Goal: Task Accomplishment & Management: Use online tool/utility

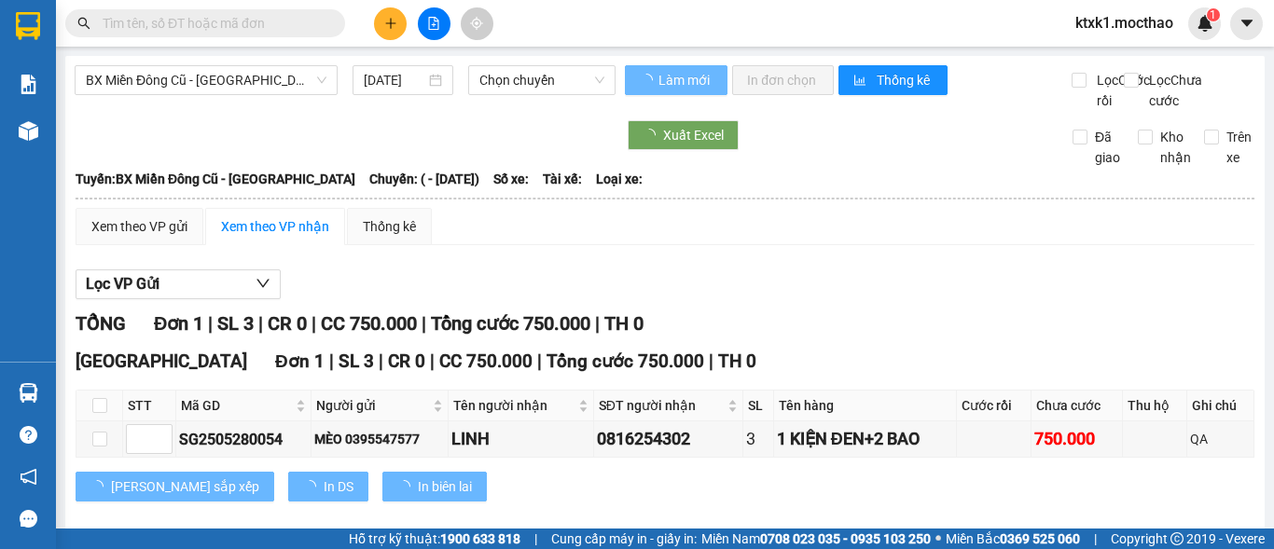
type input "[DATE]"
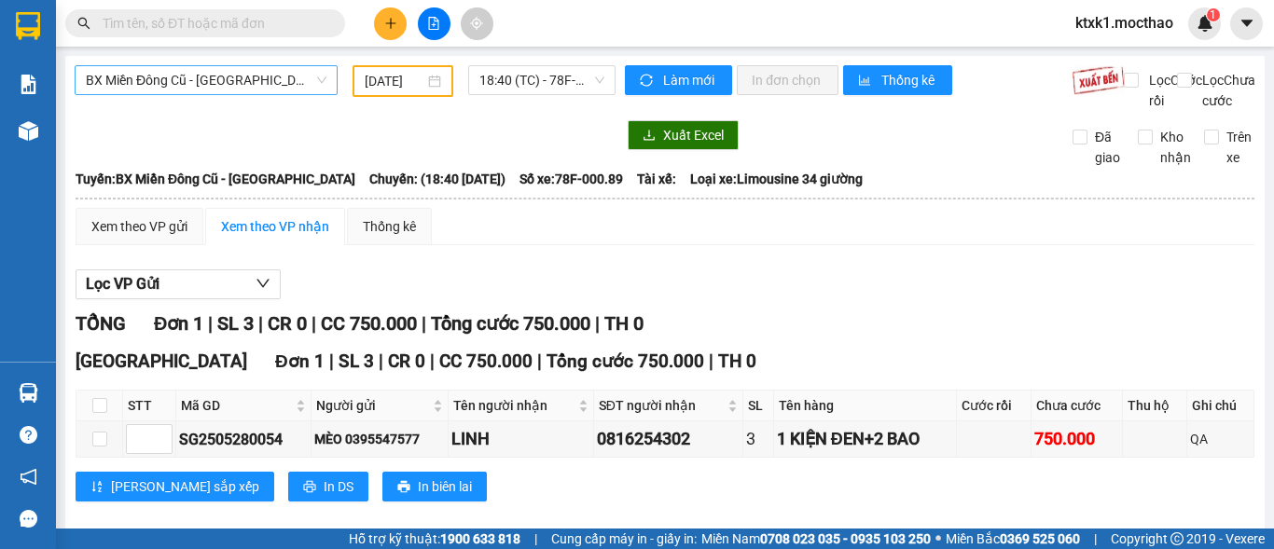
click at [210, 76] on span "BX Miền Đông Cũ - [GEOGRAPHIC_DATA]" at bounding box center [206, 80] width 241 height 28
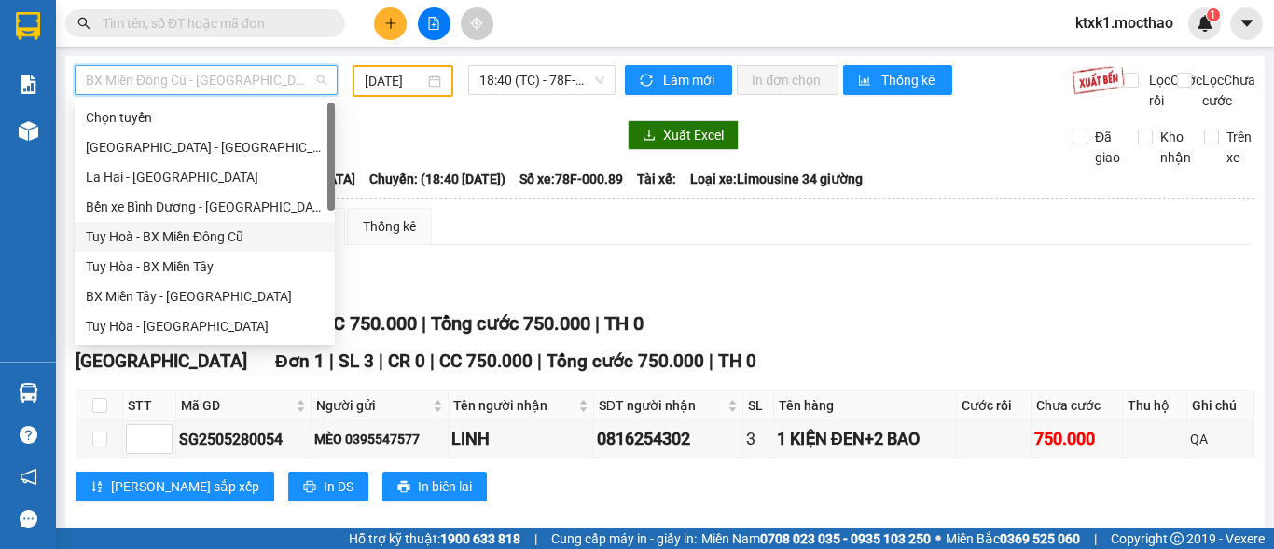
click at [224, 236] on div "Tuy Hoà - BX Miền Đông Cũ" at bounding box center [205, 237] width 238 height 21
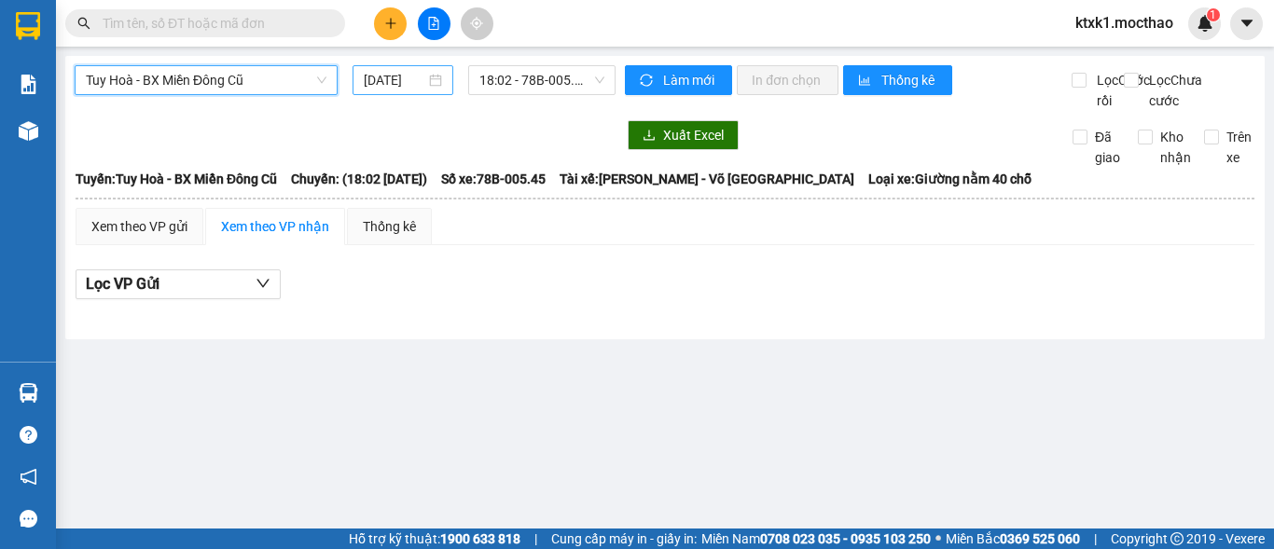
click at [384, 76] on input "[DATE]" at bounding box center [395, 80] width 62 height 21
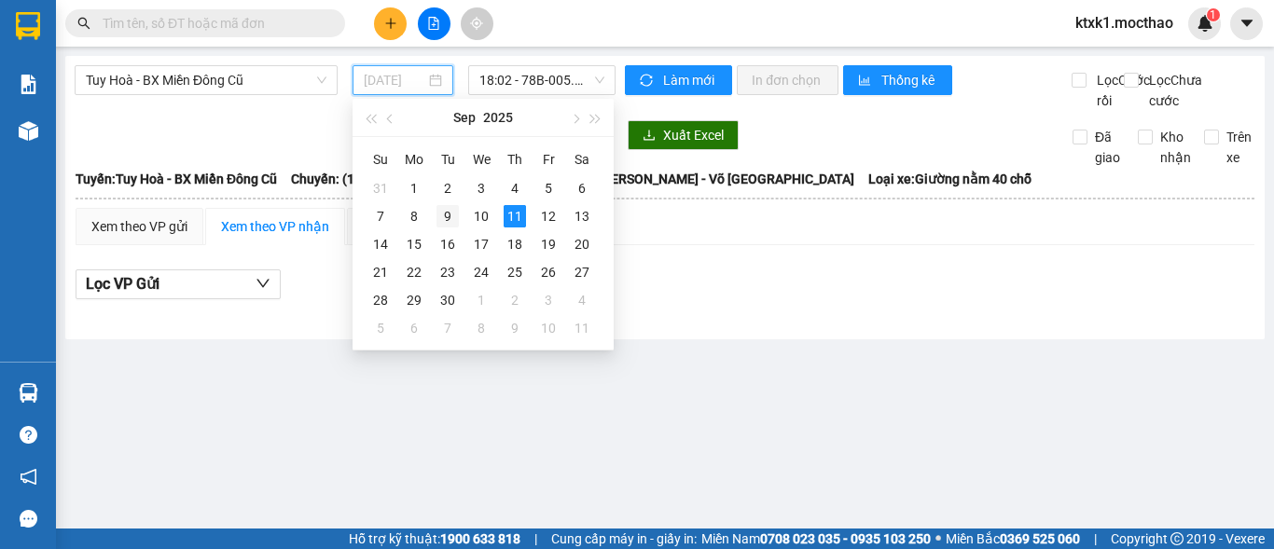
click at [444, 215] on div "9" at bounding box center [447, 216] width 22 height 22
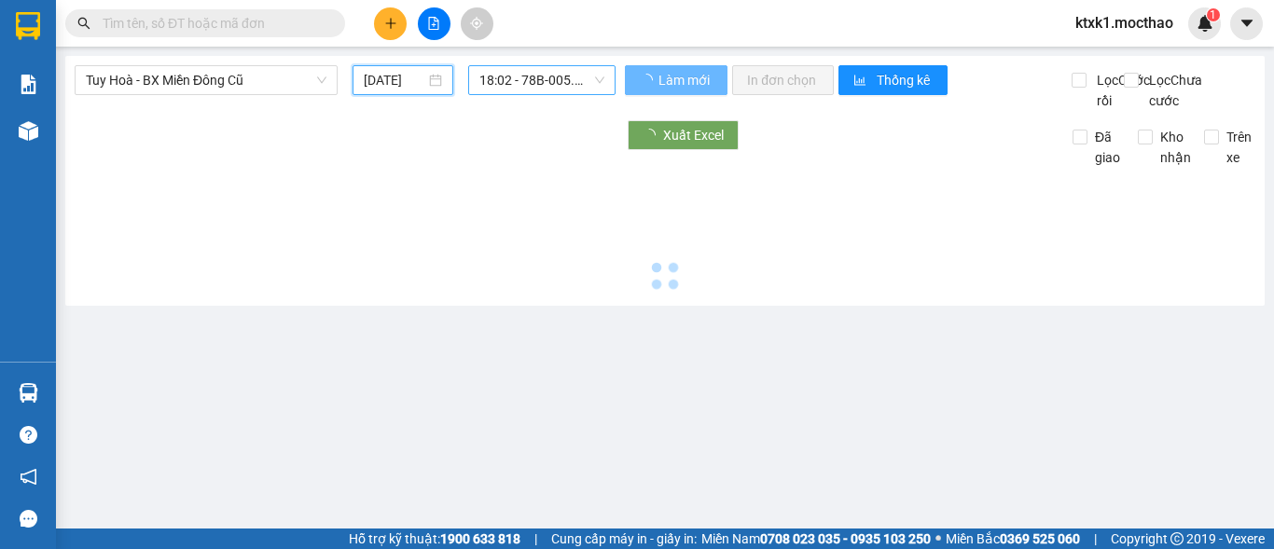
type input "[DATE]"
click at [509, 71] on span "18:02 - 78B-005.45" at bounding box center [541, 80] width 125 height 28
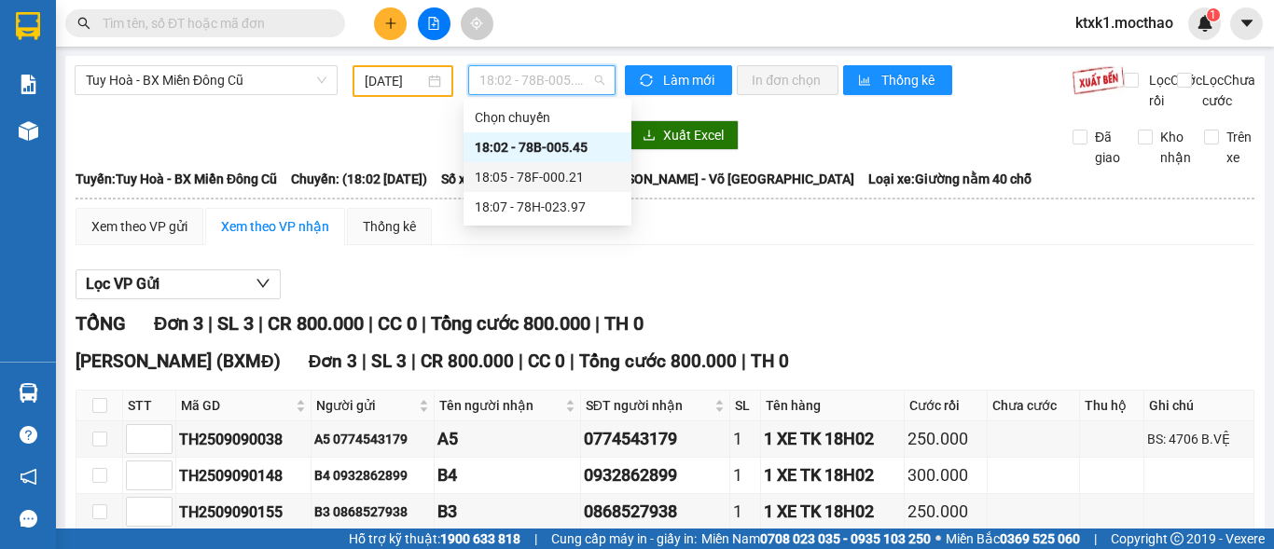
click at [557, 189] on div "18:05 - 78F-000.21" at bounding box center [547, 177] width 168 height 30
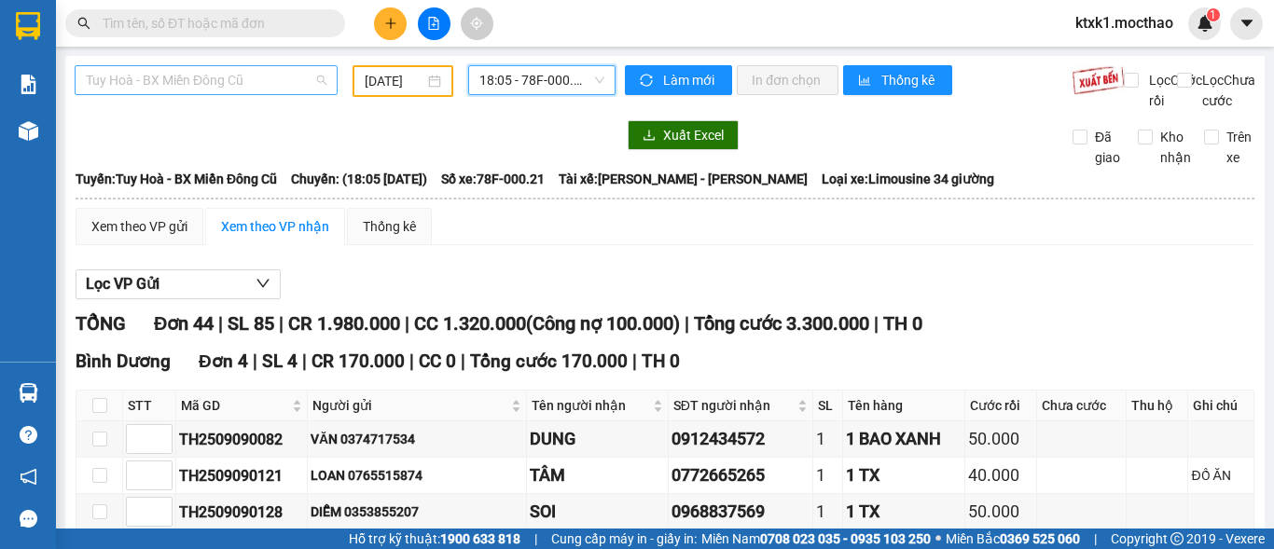
click at [211, 83] on span "Tuy Hoà - BX Miền Đông Cũ" at bounding box center [206, 80] width 241 height 28
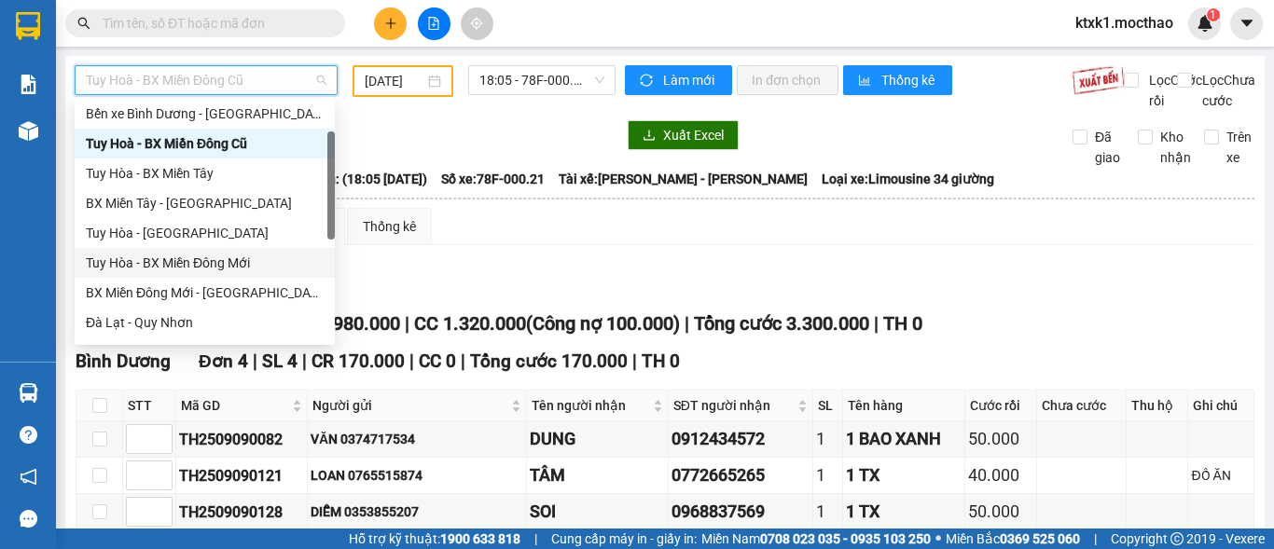
scroll to position [280, 0]
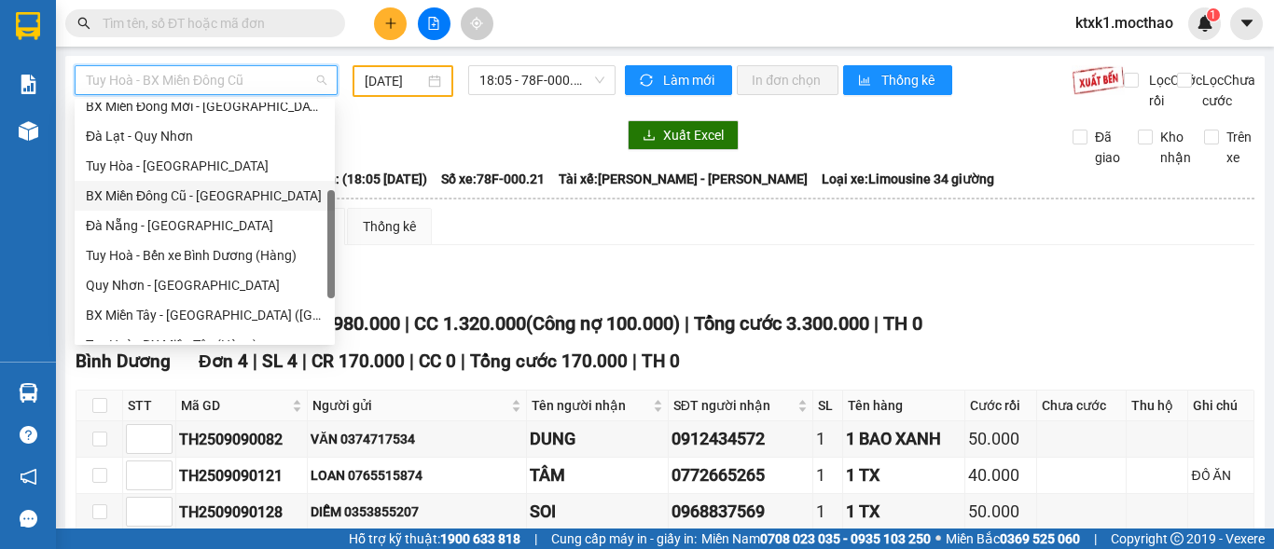
click at [197, 195] on div "BX Miền Đông Cũ - [GEOGRAPHIC_DATA]" at bounding box center [205, 196] width 238 height 21
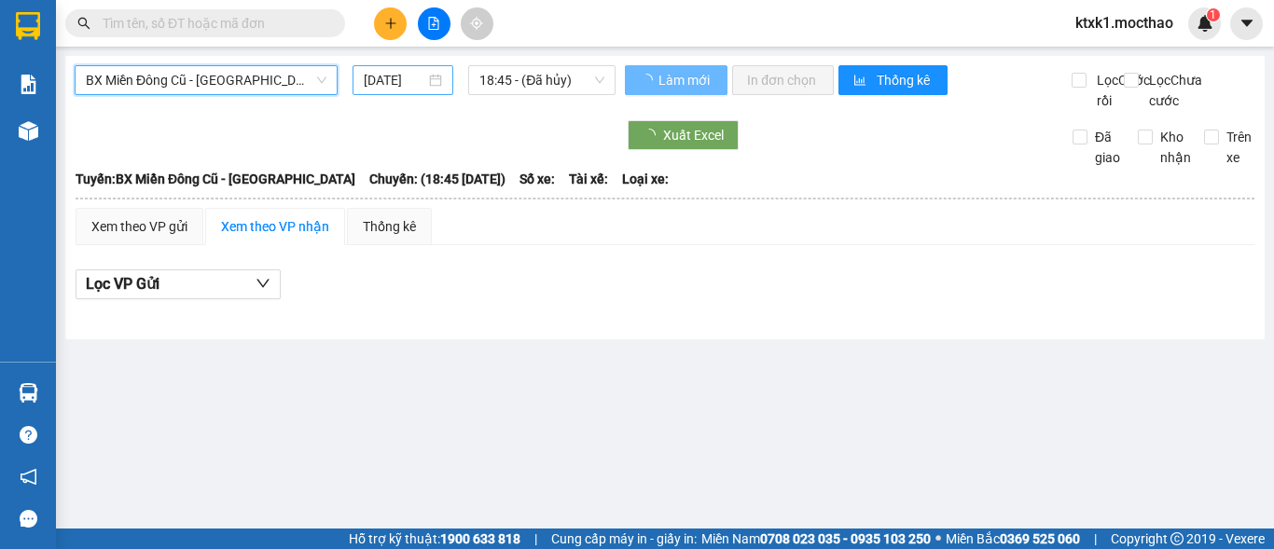
click at [379, 74] on input "[DATE]" at bounding box center [395, 80] width 62 height 21
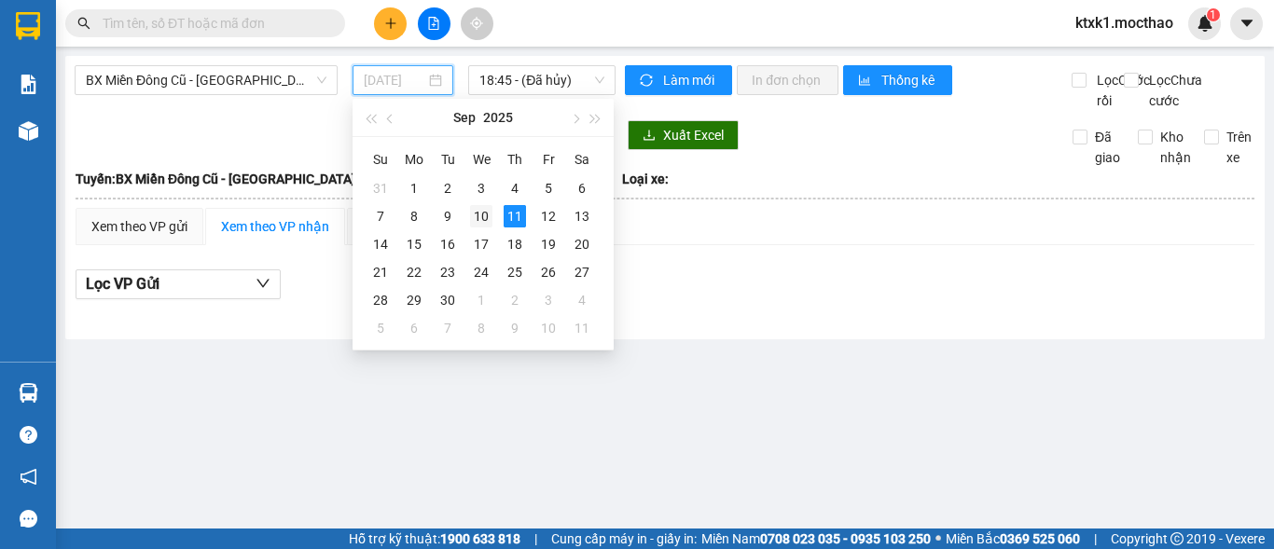
click at [477, 221] on div "10" at bounding box center [481, 216] width 22 height 22
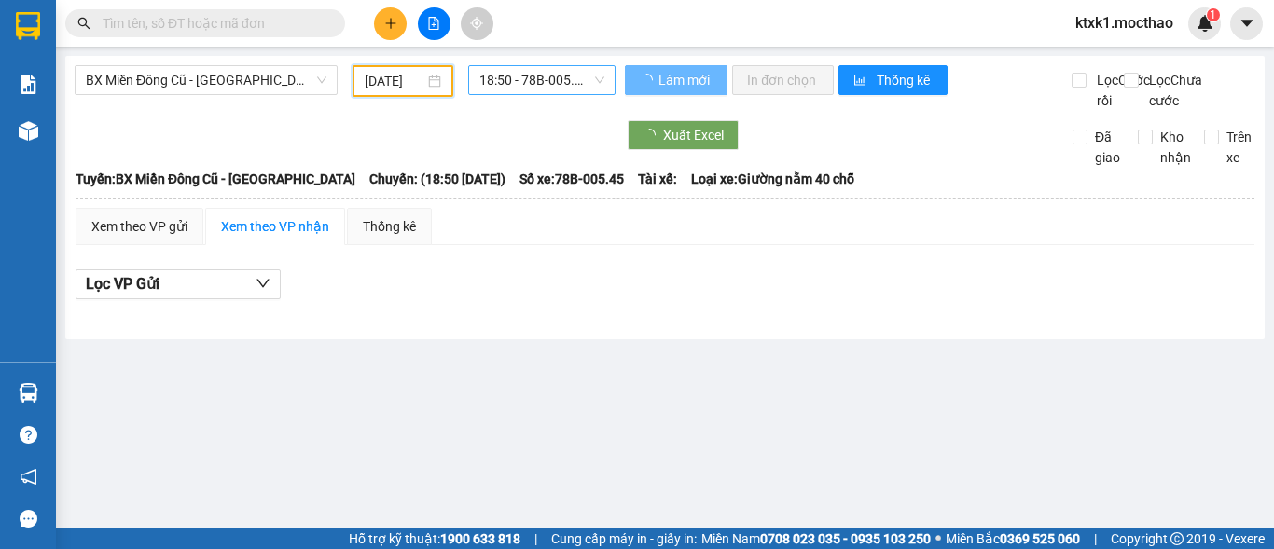
click at [525, 72] on span "18:50 - 78B-005.45" at bounding box center [541, 80] width 125 height 28
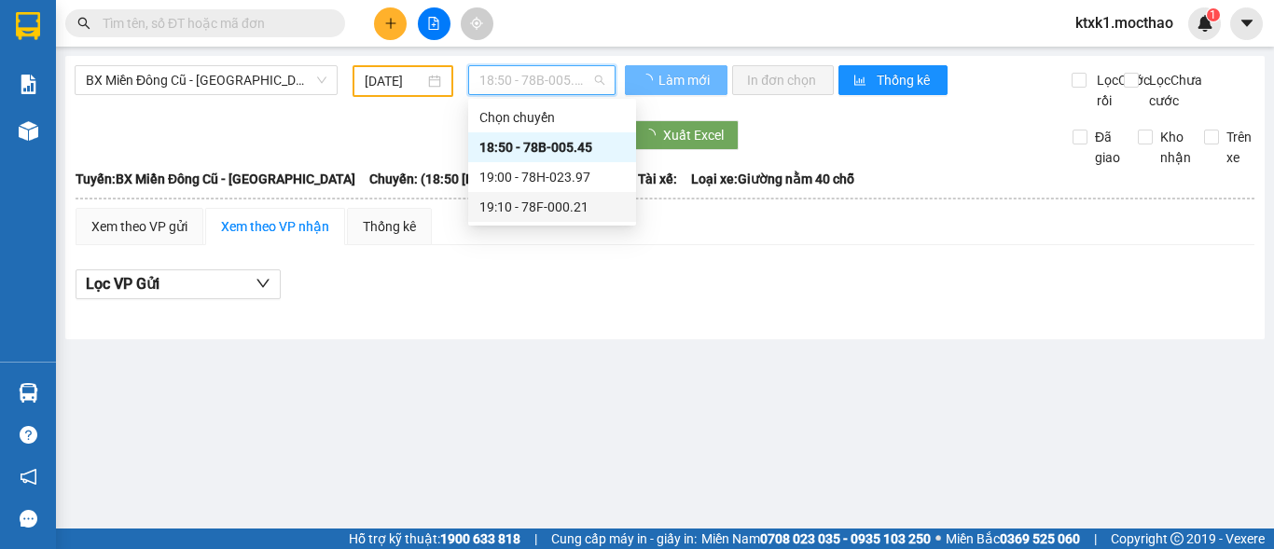
click at [571, 205] on div "19:10 - 78F-000.21" at bounding box center [551, 207] width 145 height 21
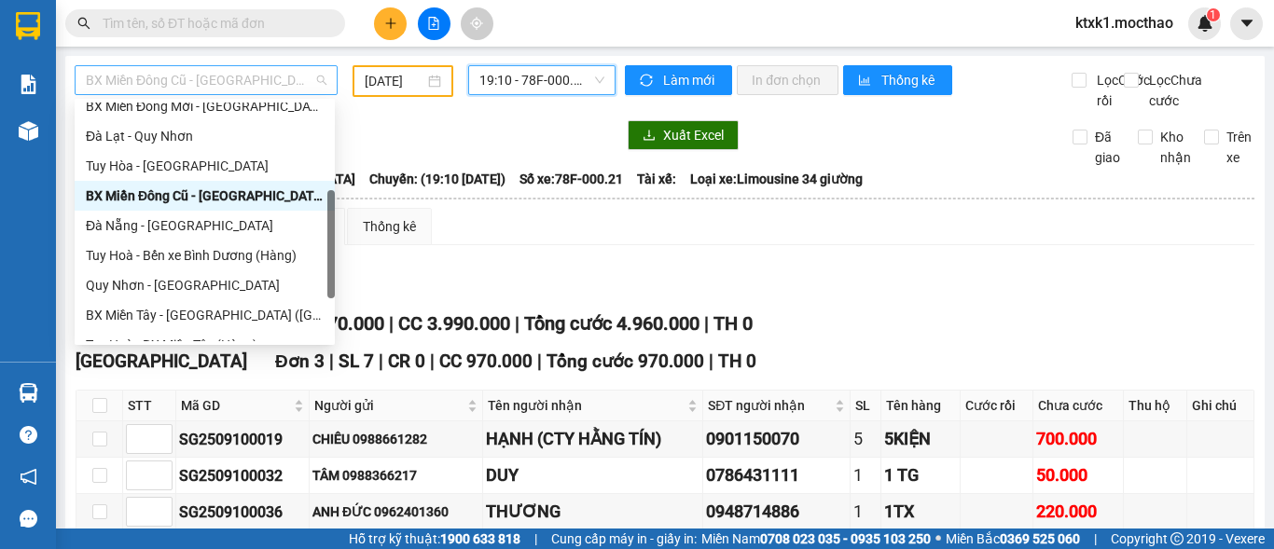
click at [241, 83] on span "BX Miền Đông Cũ - [GEOGRAPHIC_DATA]" at bounding box center [206, 80] width 241 height 28
click at [184, 204] on div "BX Miền Đông Cũ - [GEOGRAPHIC_DATA]" at bounding box center [205, 196] width 238 height 21
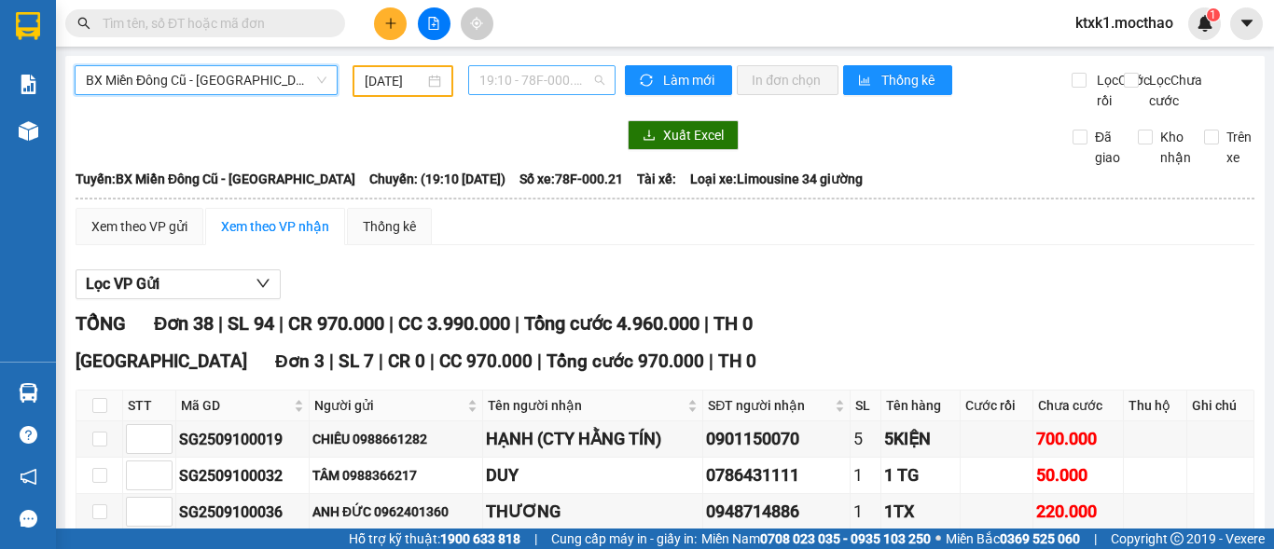
click at [506, 82] on span "19:10 - 78F-000.21" at bounding box center [541, 80] width 125 height 28
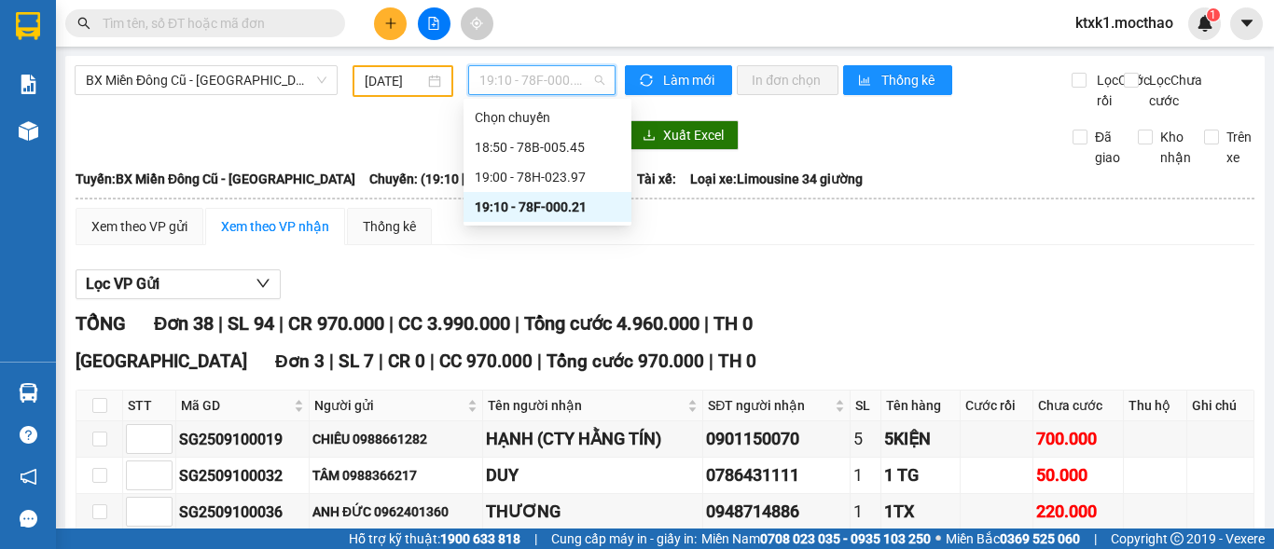
click at [387, 76] on input "[DATE]" at bounding box center [395, 81] width 60 height 21
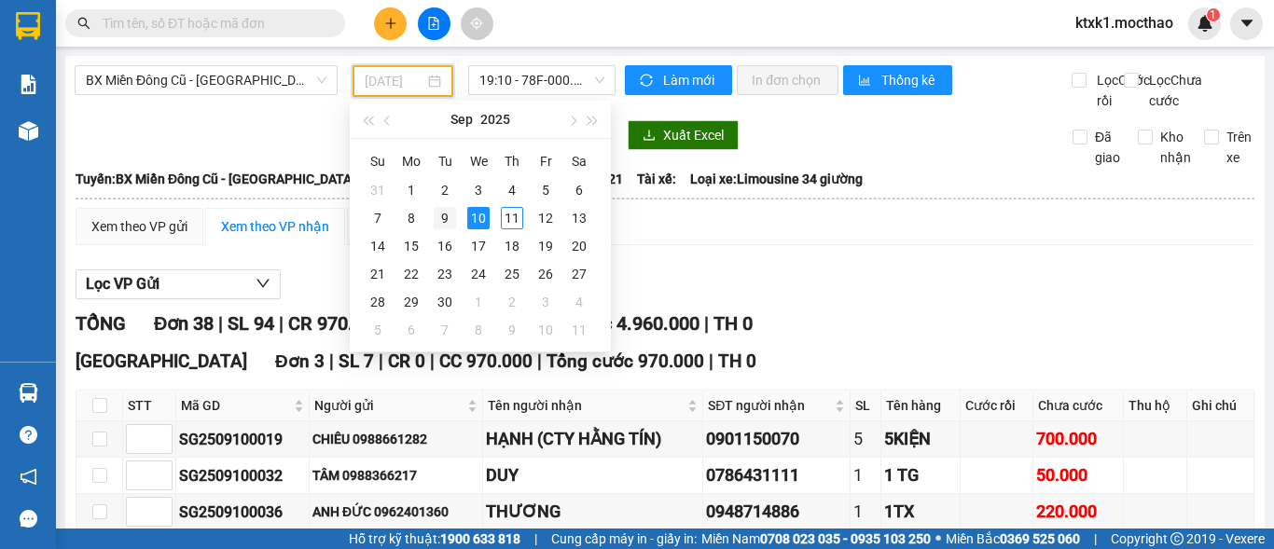
click at [445, 220] on div "9" at bounding box center [445, 218] width 22 height 22
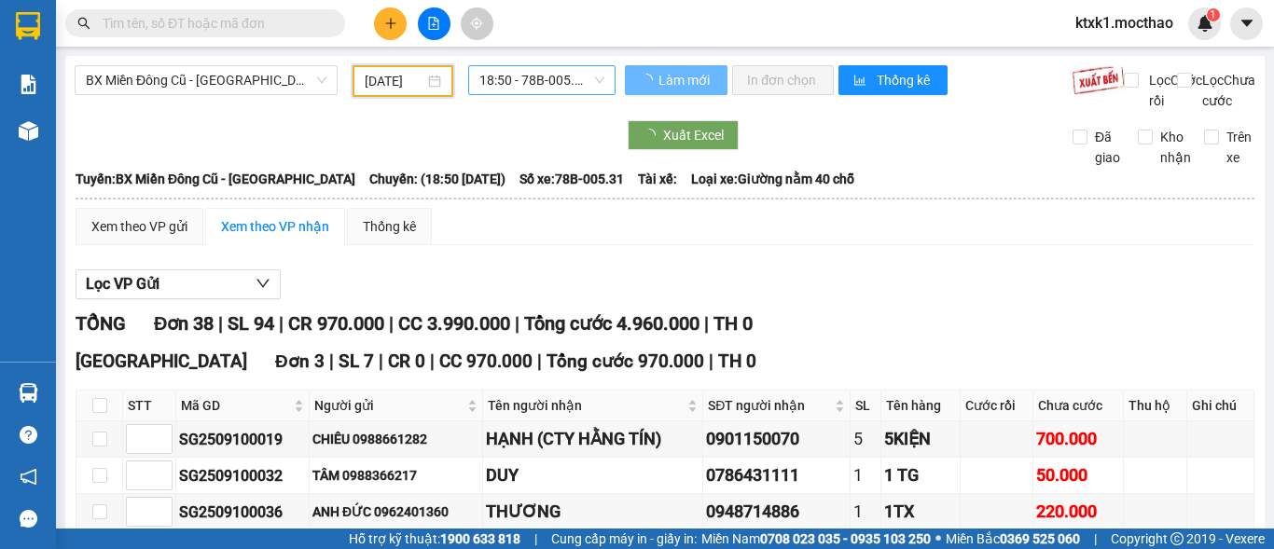
click at [531, 83] on span "18:50 - 78B-005.31" at bounding box center [541, 80] width 125 height 28
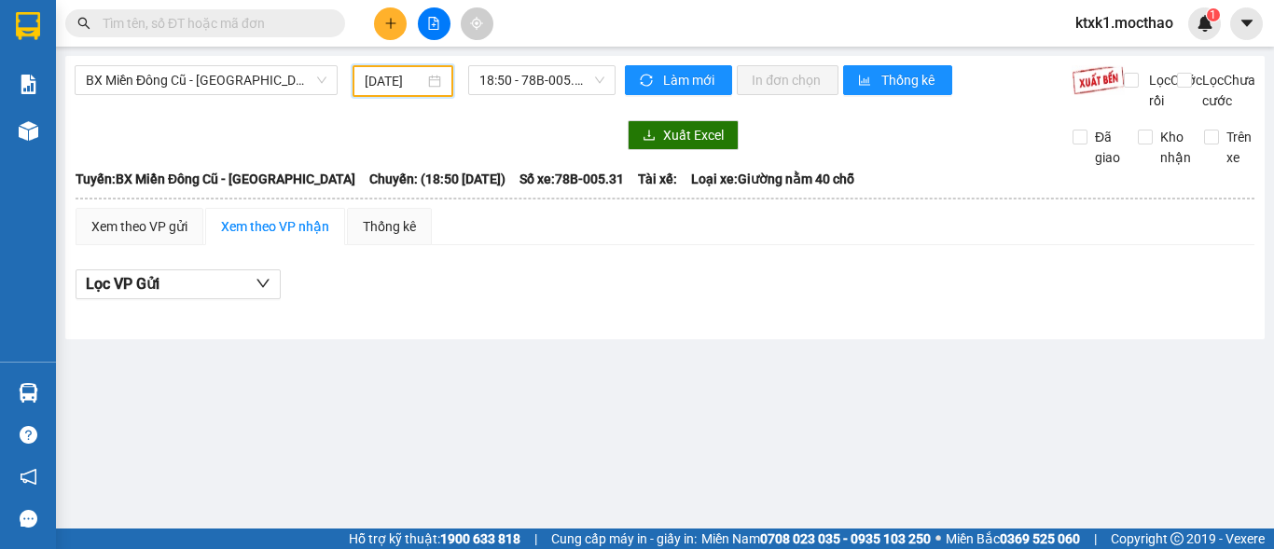
click at [422, 85] on input "[DATE]" at bounding box center [395, 81] width 60 height 21
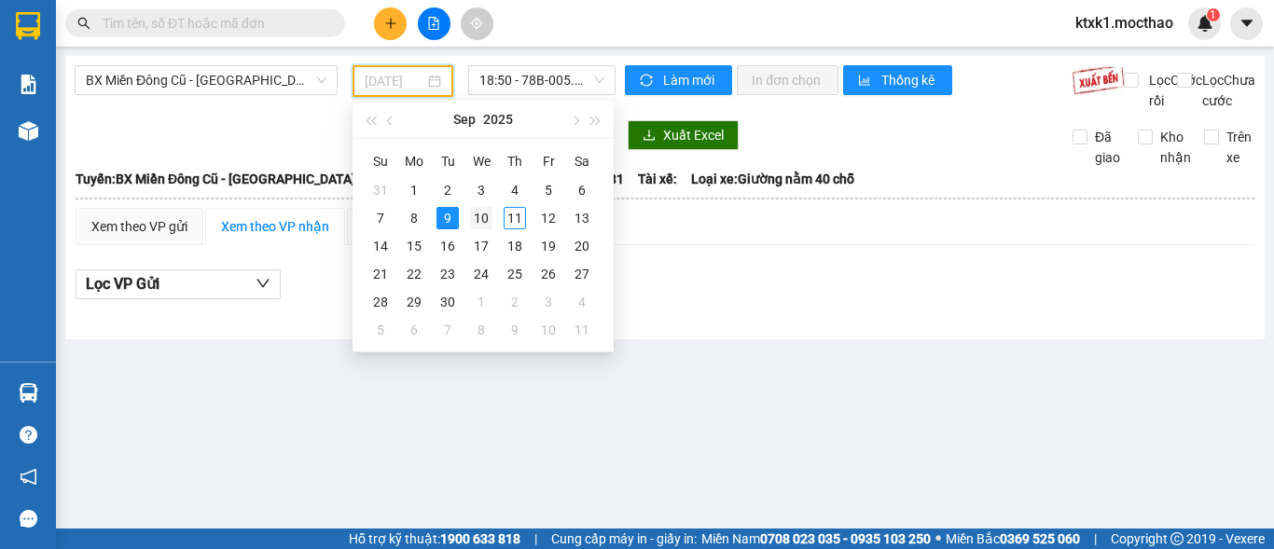
click at [483, 226] on div "10" at bounding box center [481, 218] width 22 height 22
type input "[DATE]"
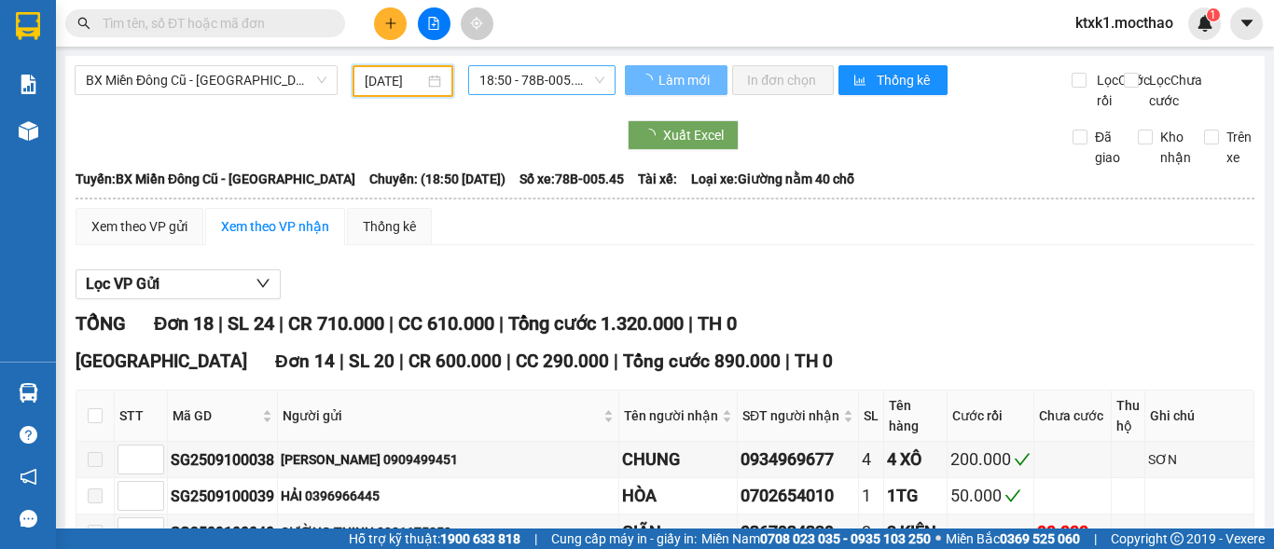
click at [515, 83] on span "18:50 - 78B-005.45" at bounding box center [541, 80] width 125 height 28
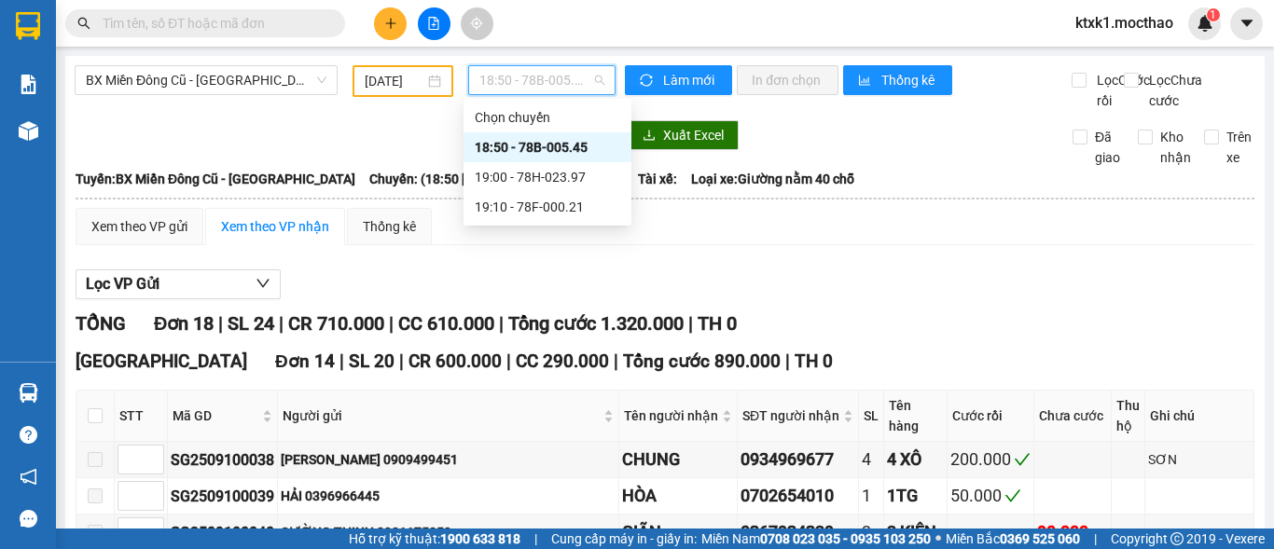
click at [540, 152] on div "18:50 - 78B-005.45" at bounding box center [547, 147] width 145 height 21
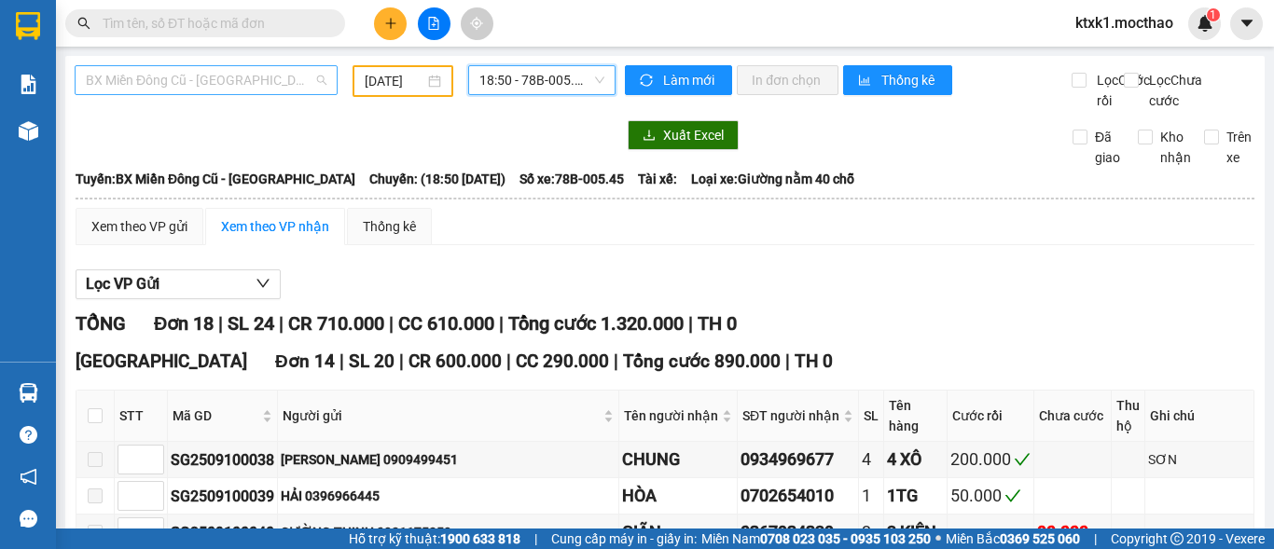
click at [186, 84] on span "BX Miền Đông Cũ - [GEOGRAPHIC_DATA]" at bounding box center [206, 80] width 241 height 28
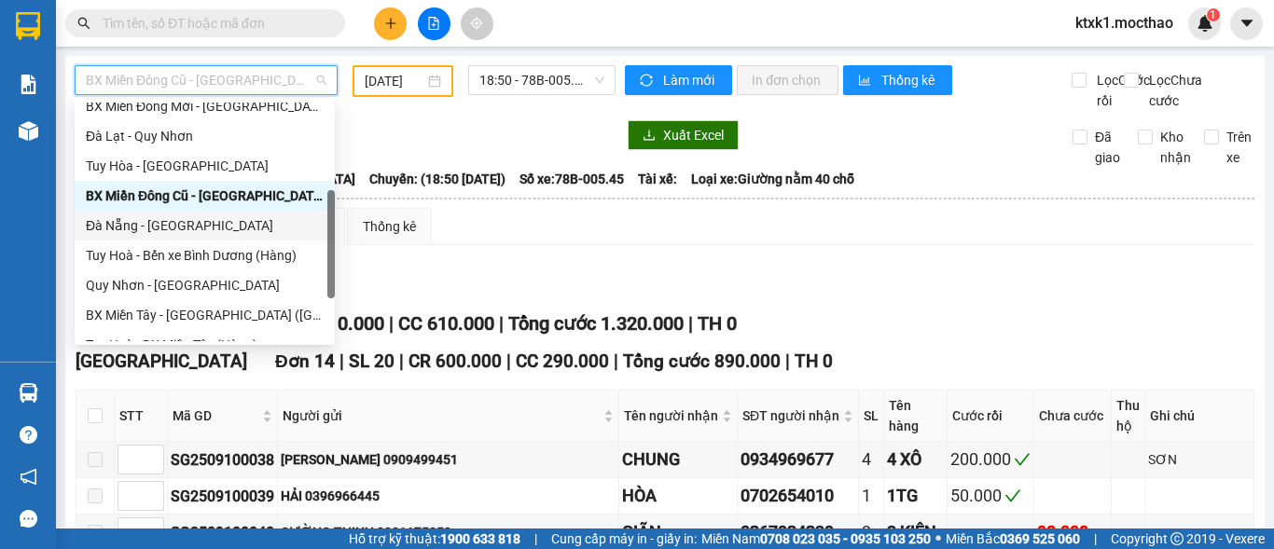
scroll to position [93, 0]
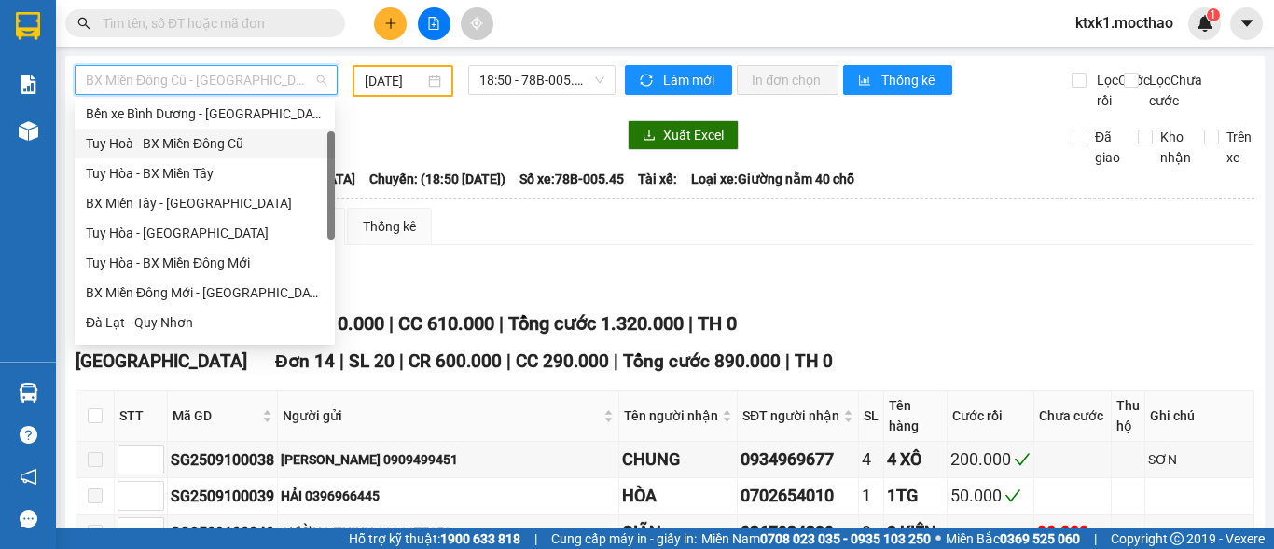
click at [225, 141] on div "Tuy Hoà - BX Miền Đông Cũ" at bounding box center [205, 143] width 238 height 21
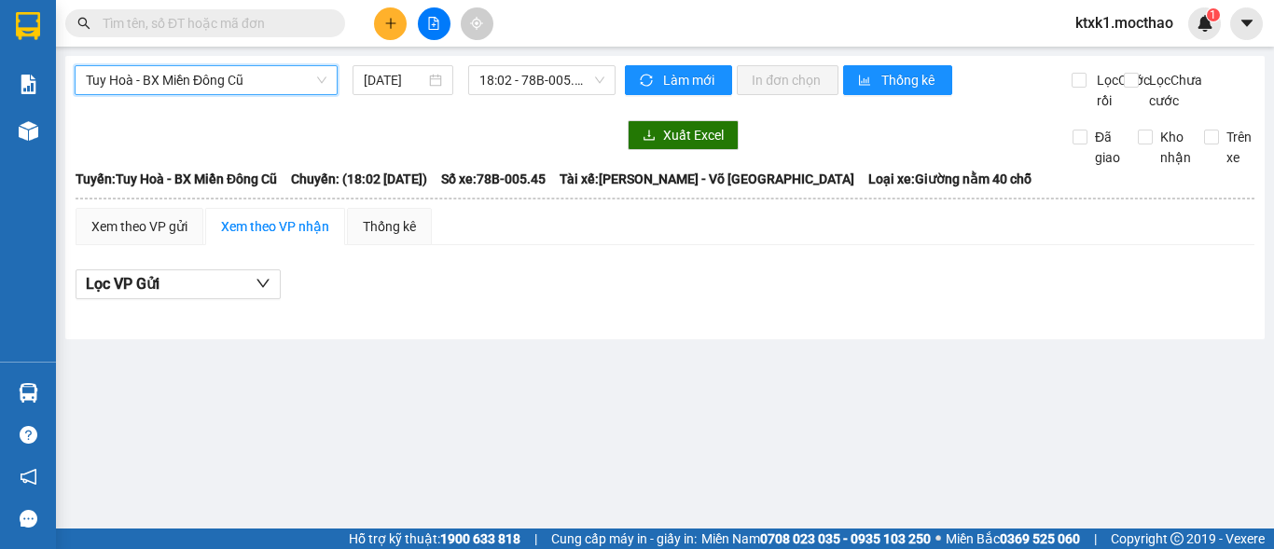
drag, startPoint x: 387, startPoint y: 77, endPoint x: 435, endPoint y: 105, distance: 56.0
click at [388, 76] on input "[DATE]" at bounding box center [395, 80] width 62 height 21
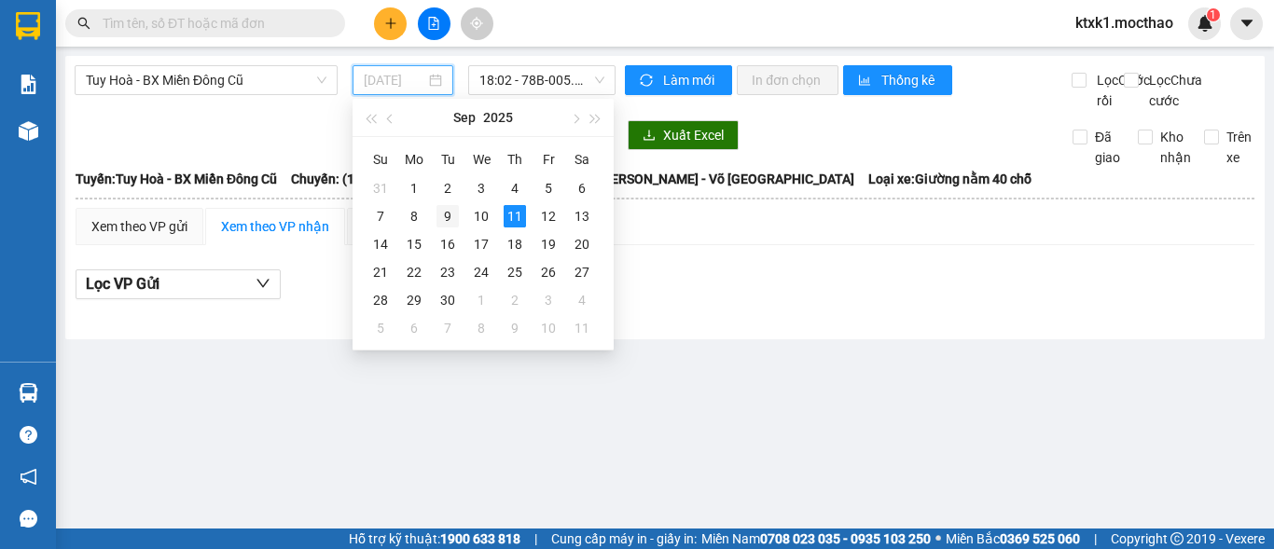
click at [447, 218] on div "9" at bounding box center [447, 216] width 22 height 22
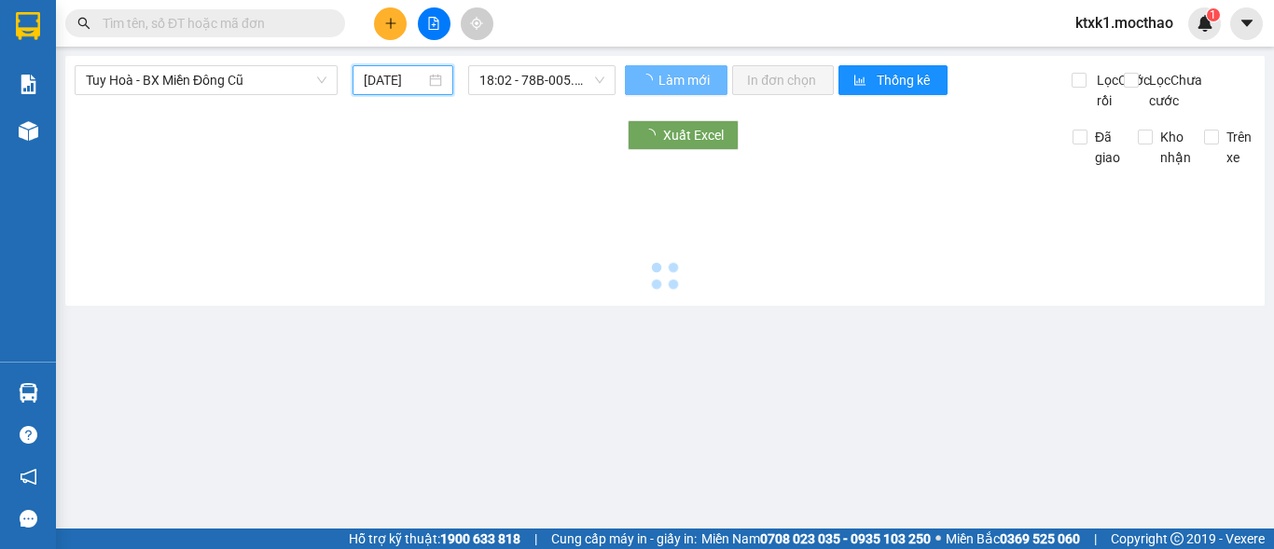
type input "[DATE]"
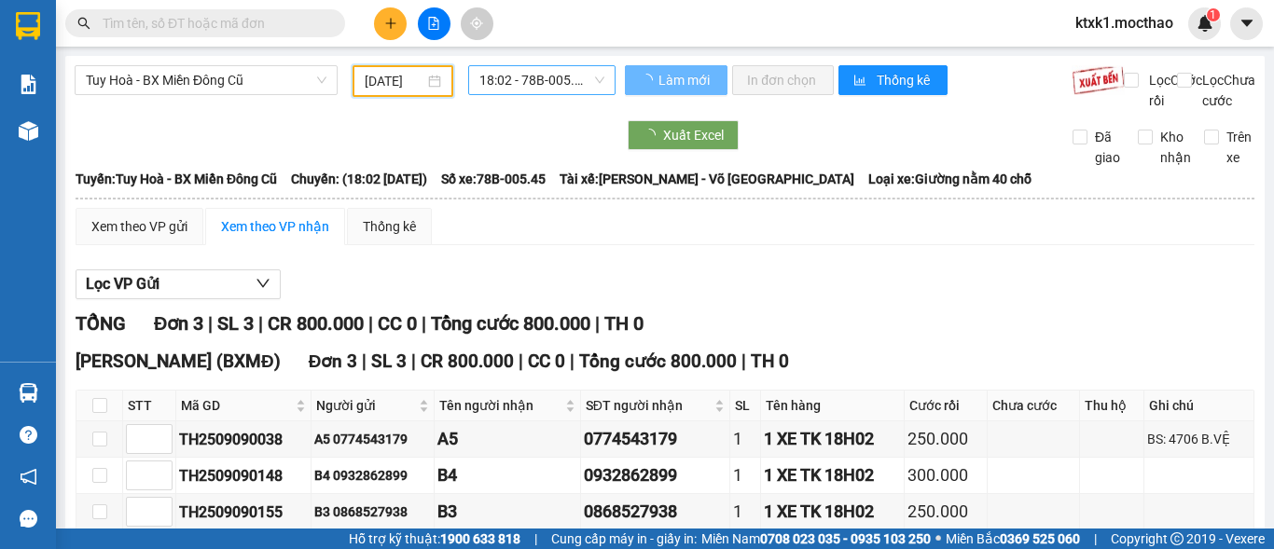
click at [508, 81] on span "18:02 - 78B-005.45" at bounding box center [541, 80] width 125 height 28
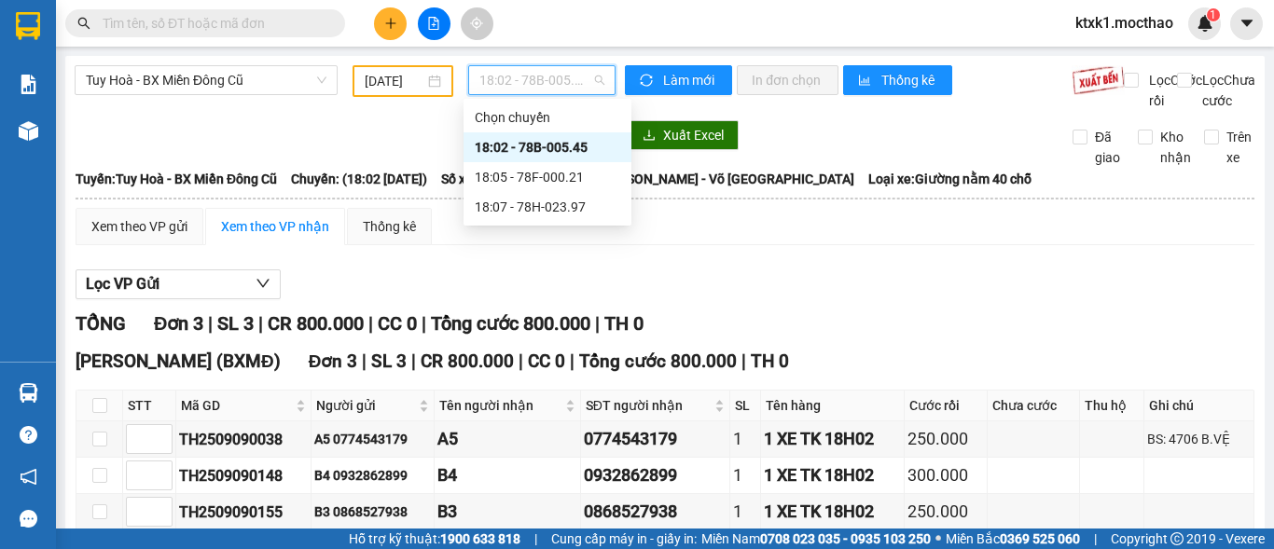
drag, startPoint x: 568, startPoint y: 150, endPoint x: 554, endPoint y: 153, distance: 14.3
click at [564, 151] on div "18:02 - 78B-005.45" at bounding box center [547, 147] width 145 height 21
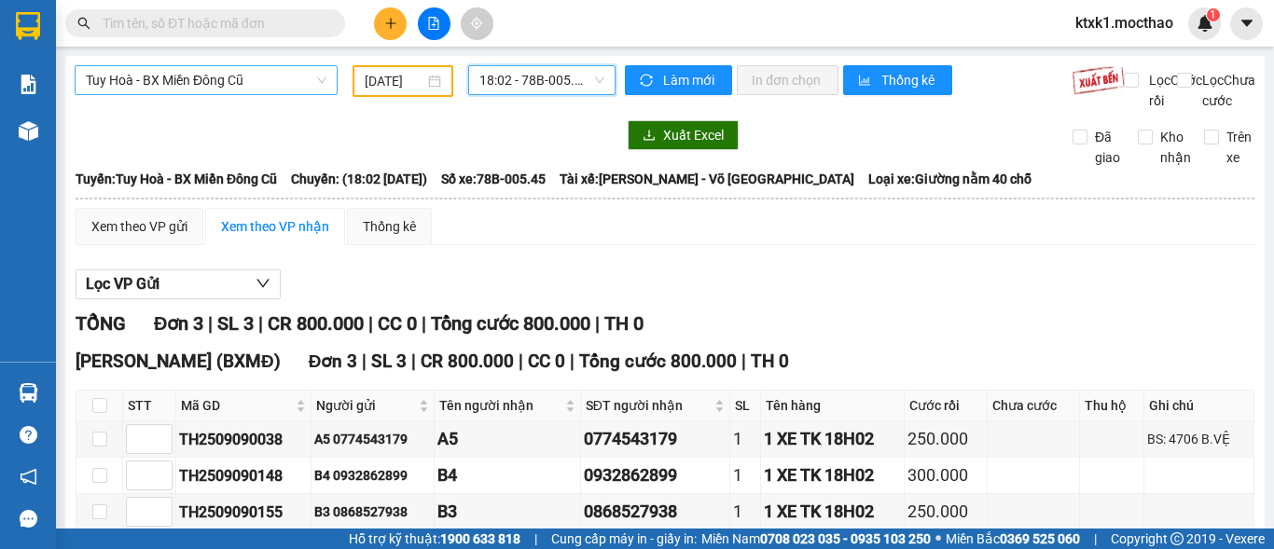
click at [184, 76] on span "Tuy Hoà - BX Miền Đông Cũ" at bounding box center [206, 80] width 241 height 28
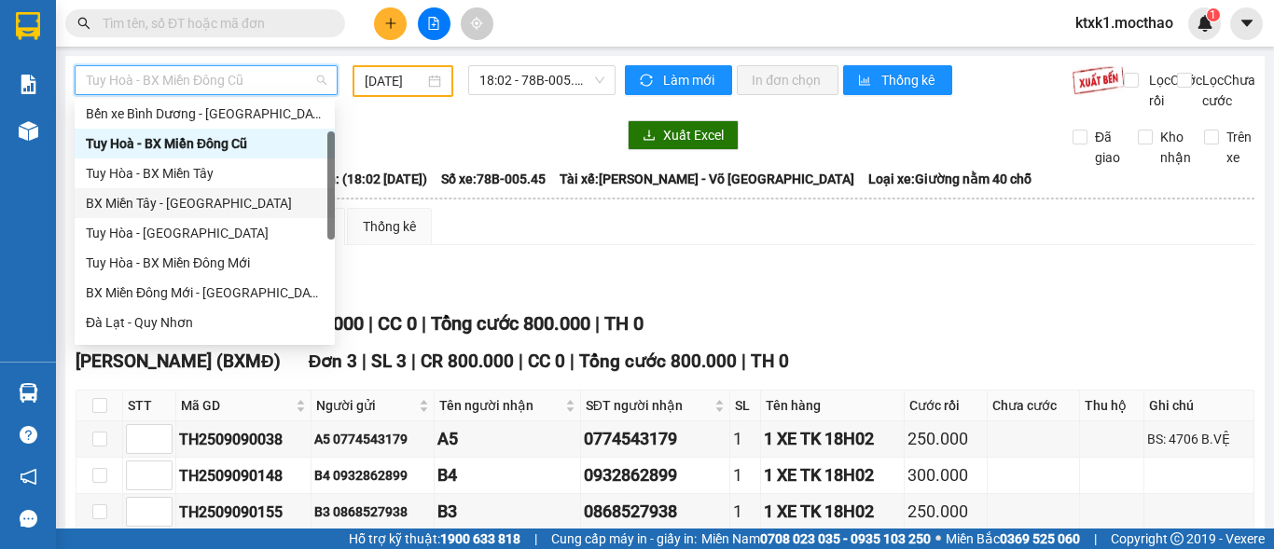
click at [188, 208] on div "BX Miền Tây - [GEOGRAPHIC_DATA]" at bounding box center [205, 203] width 238 height 21
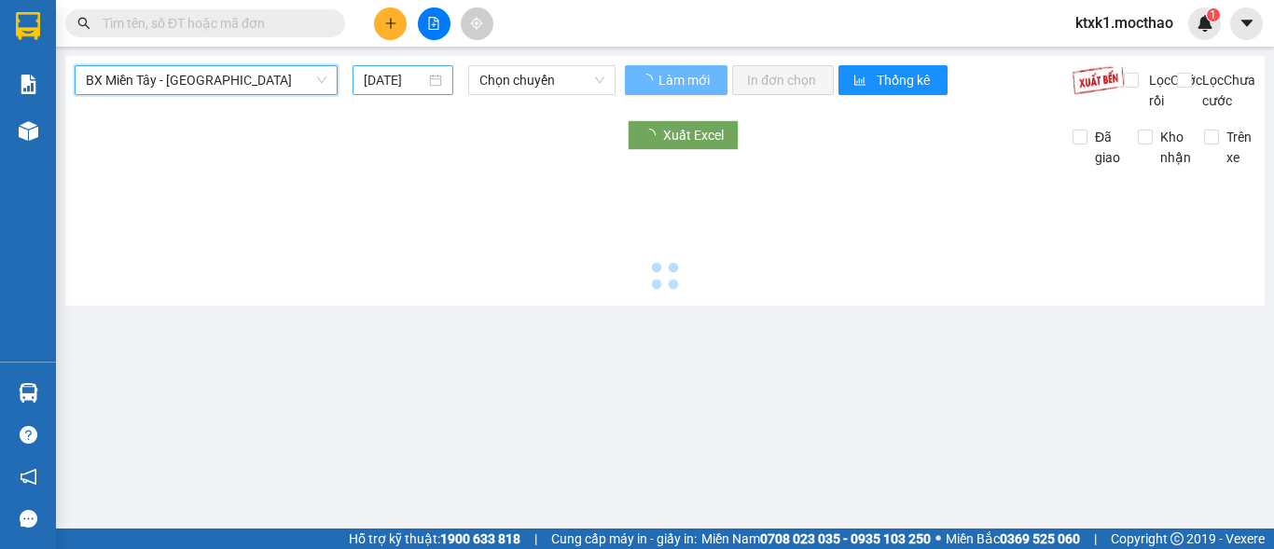
click at [380, 78] on input "[DATE]" at bounding box center [395, 80] width 62 height 21
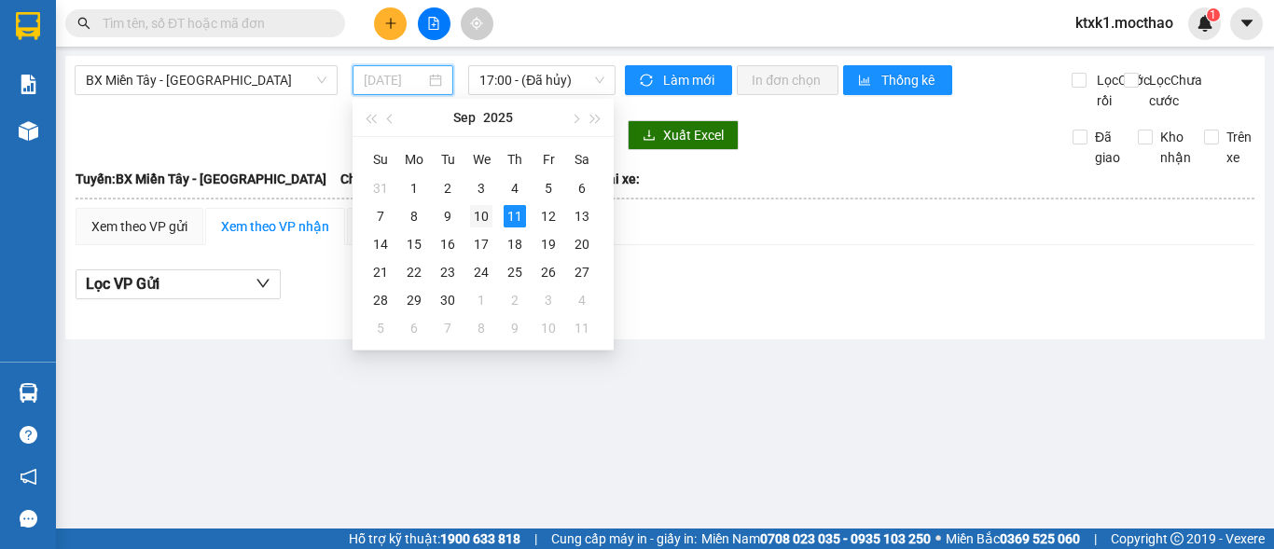
click at [478, 218] on div "10" at bounding box center [481, 216] width 22 height 22
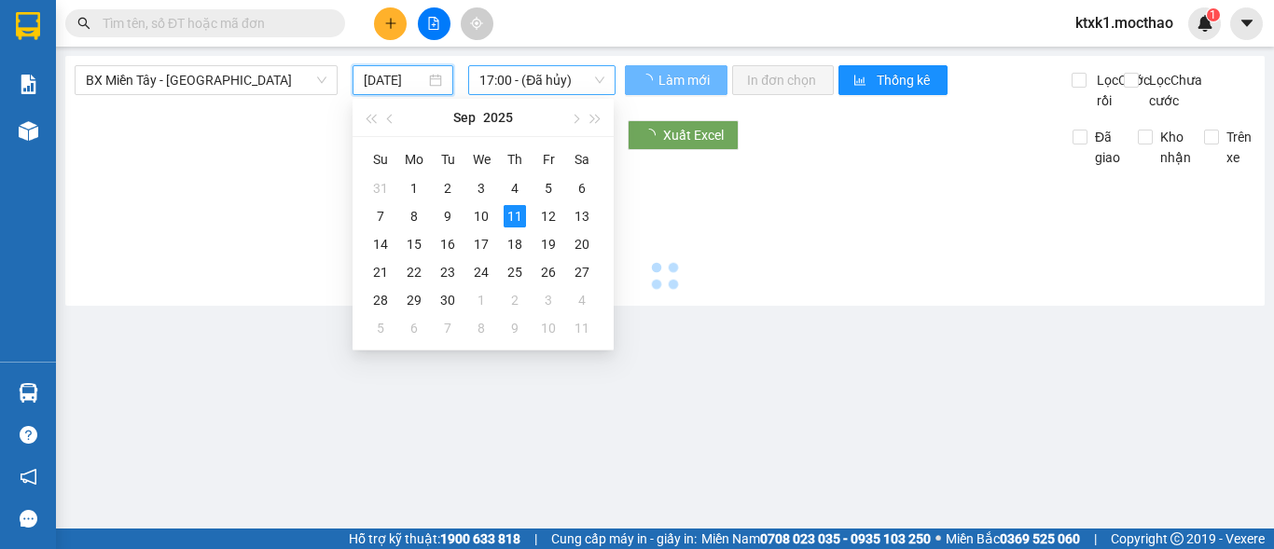
type input "[DATE]"
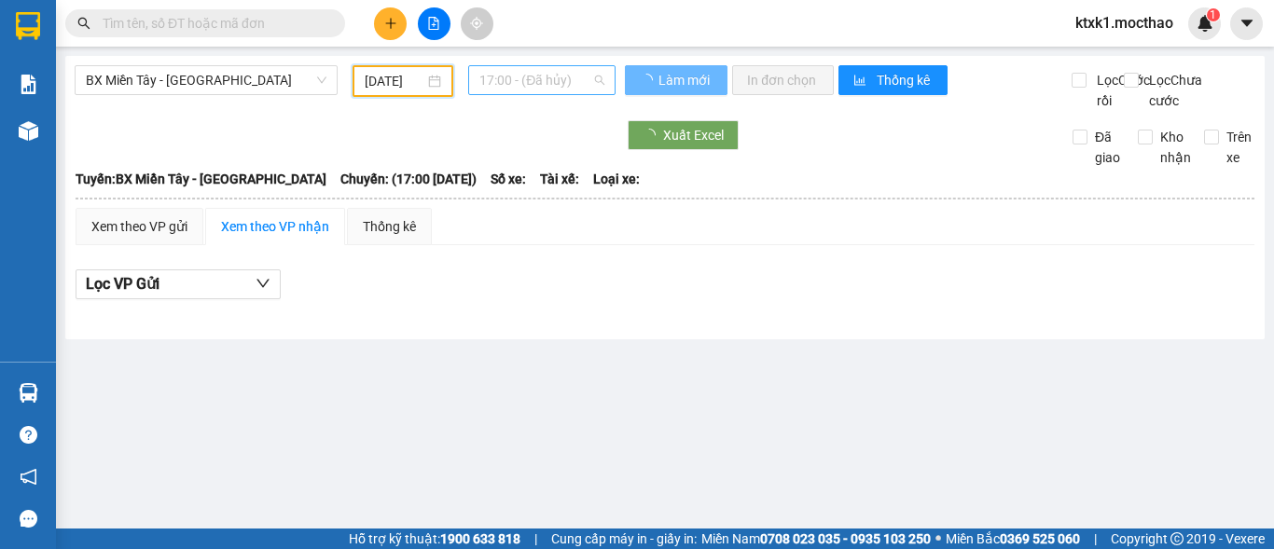
click at [528, 78] on span "17:00 - (Đã hủy)" at bounding box center [541, 80] width 125 height 28
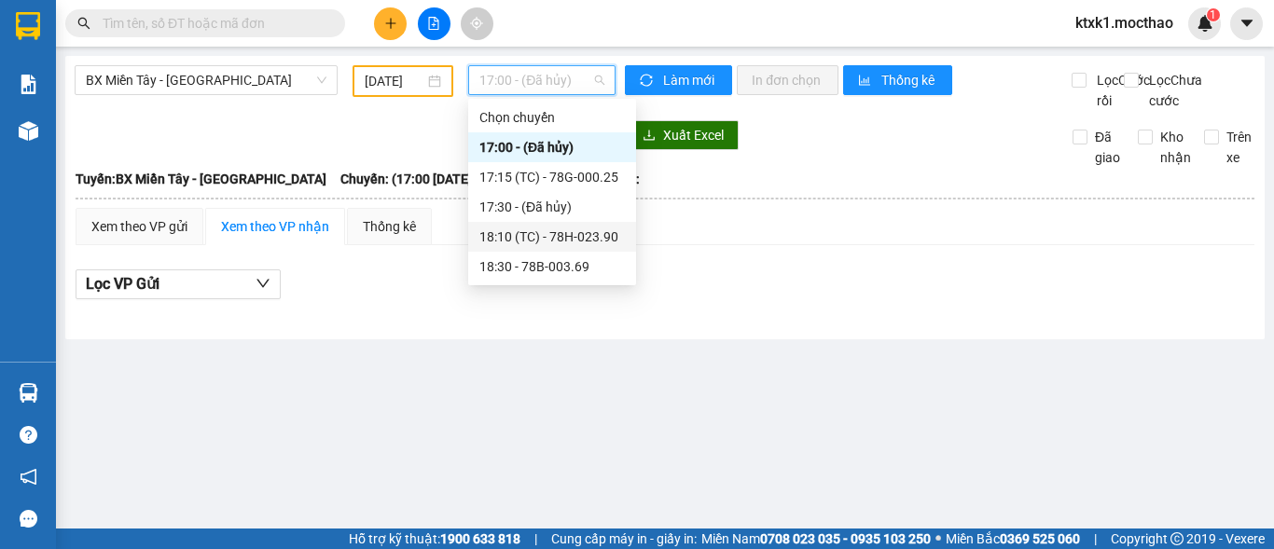
click at [584, 230] on div "18:10 (TC) - 78H-023.90" at bounding box center [551, 237] width 145 height 21
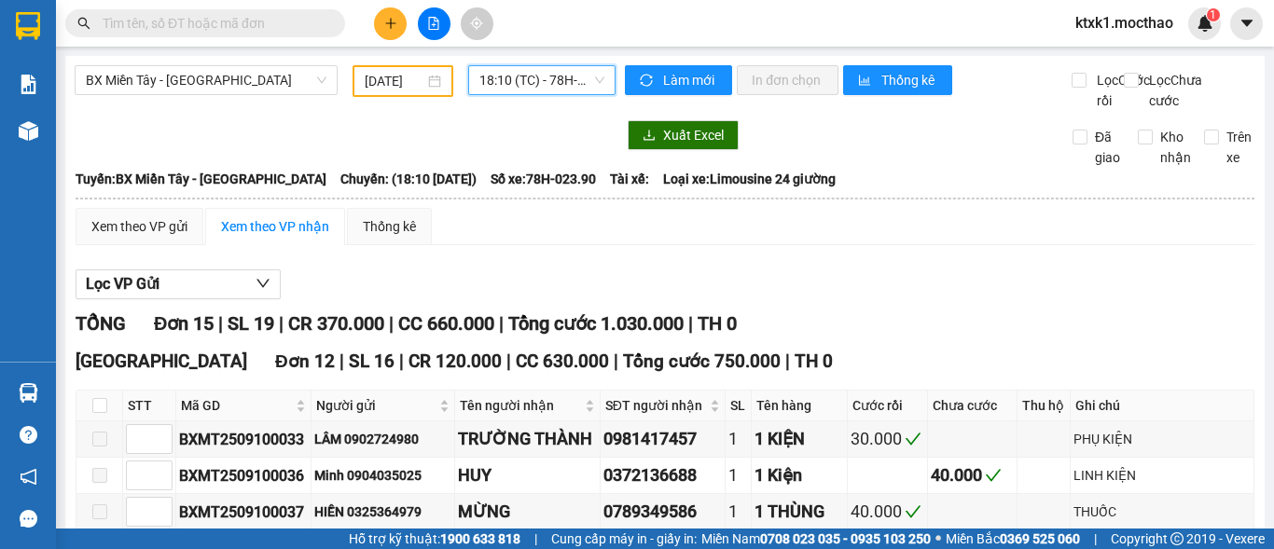
click at [549, 79] on span "18:10 (TC) - 78H-023.90" at bounding box center [541, 80] width 125 height 28
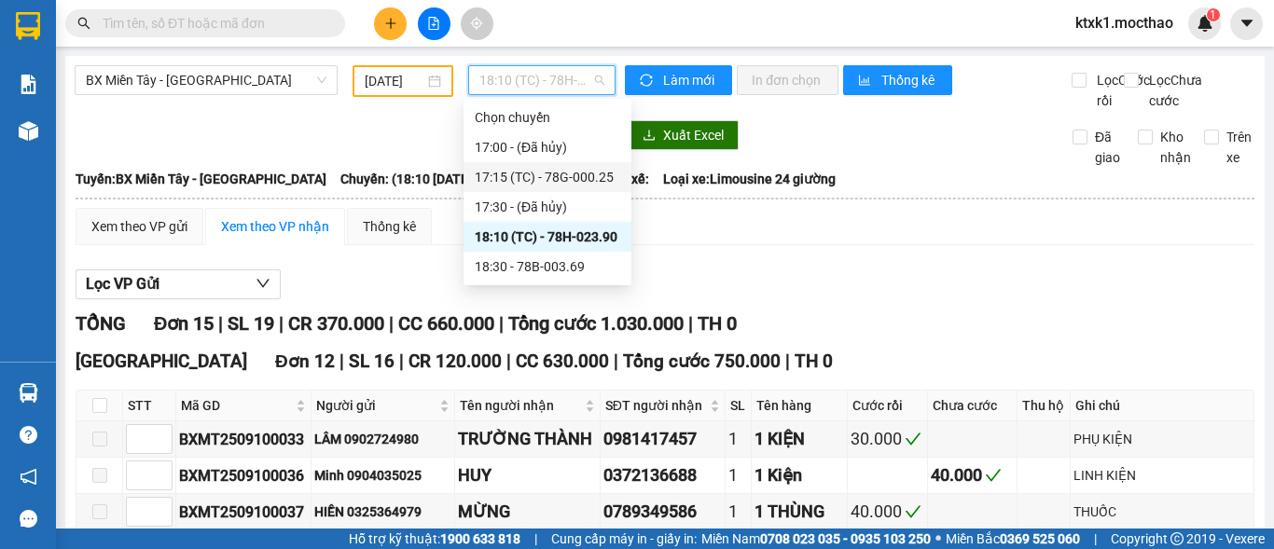
click at [587, 169] on div "17:15 (TC) - 78G-000.25" at bounding box center [547, 177] width 145 height 21
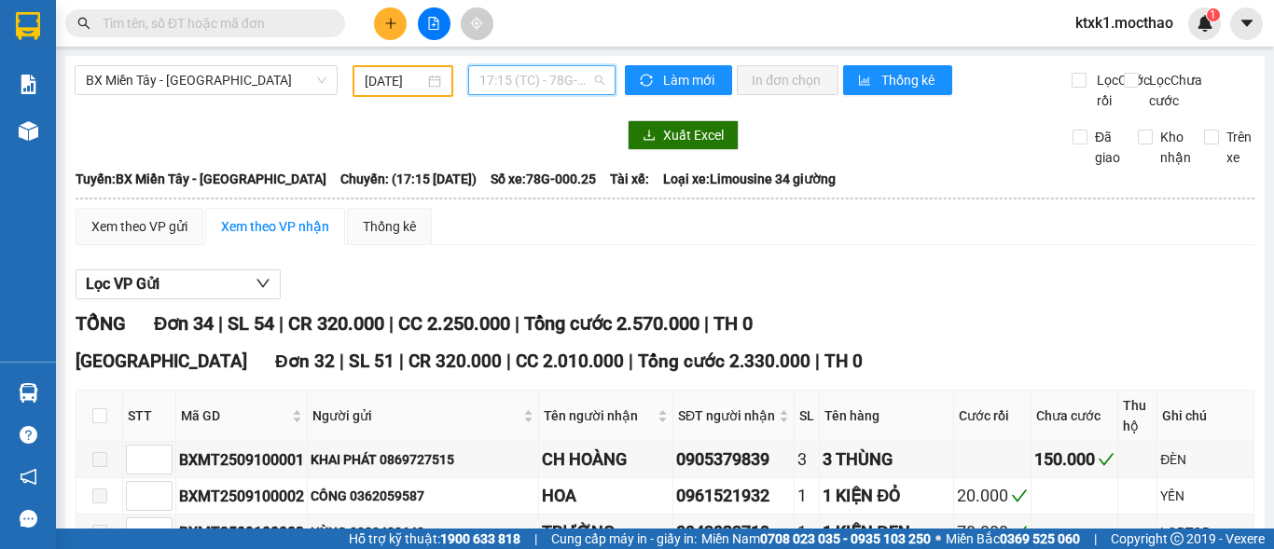
click at [521, 81] on span "17:15 (TC) - 78G-000.25" at bounding box center [541, 80] width 125 height 28
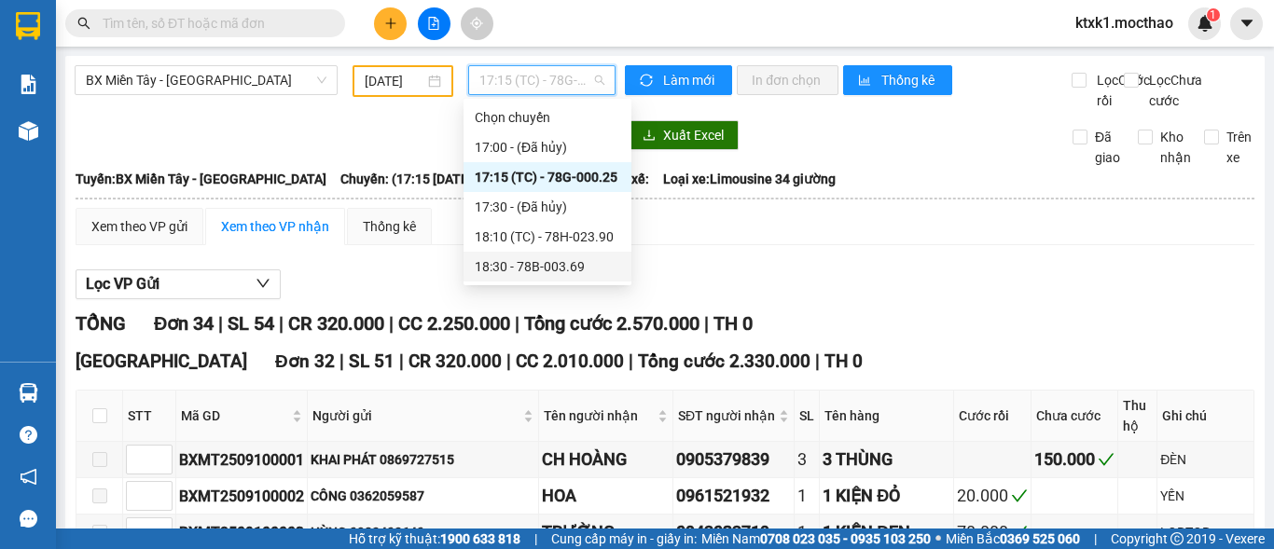
click at [555, 266] on div "18:30 - 78B-003.69" at bounding box center [547, 266] width 145 height 21
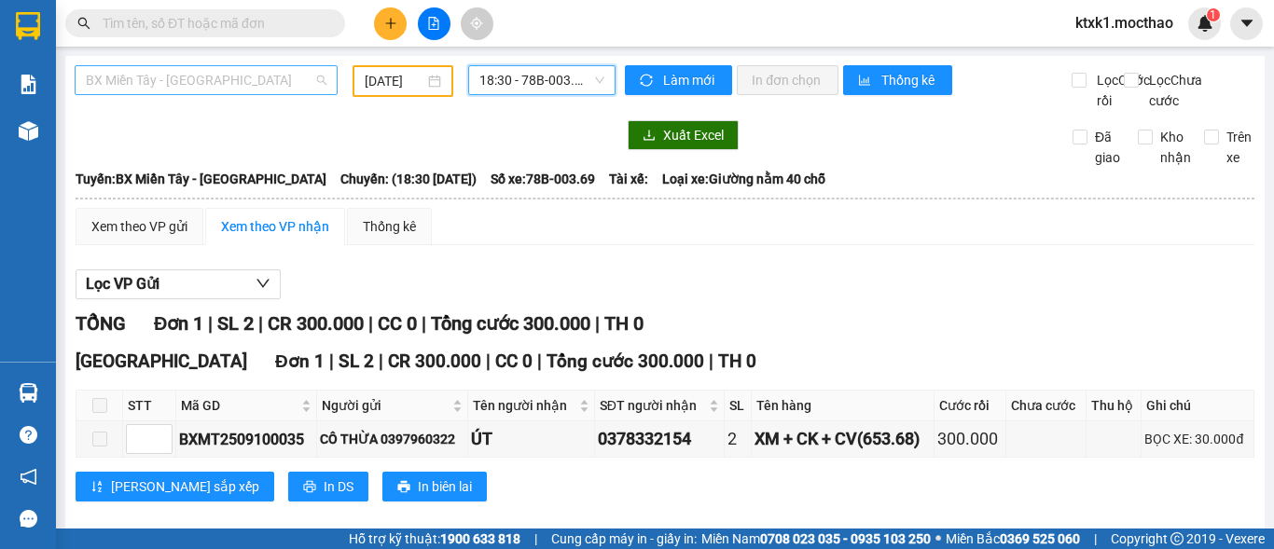
click at [238, 82] on span "BX Miền Tây - [GEOGRAPHIC_DATA]" at bounding box center [206, 80] width 241 height 28
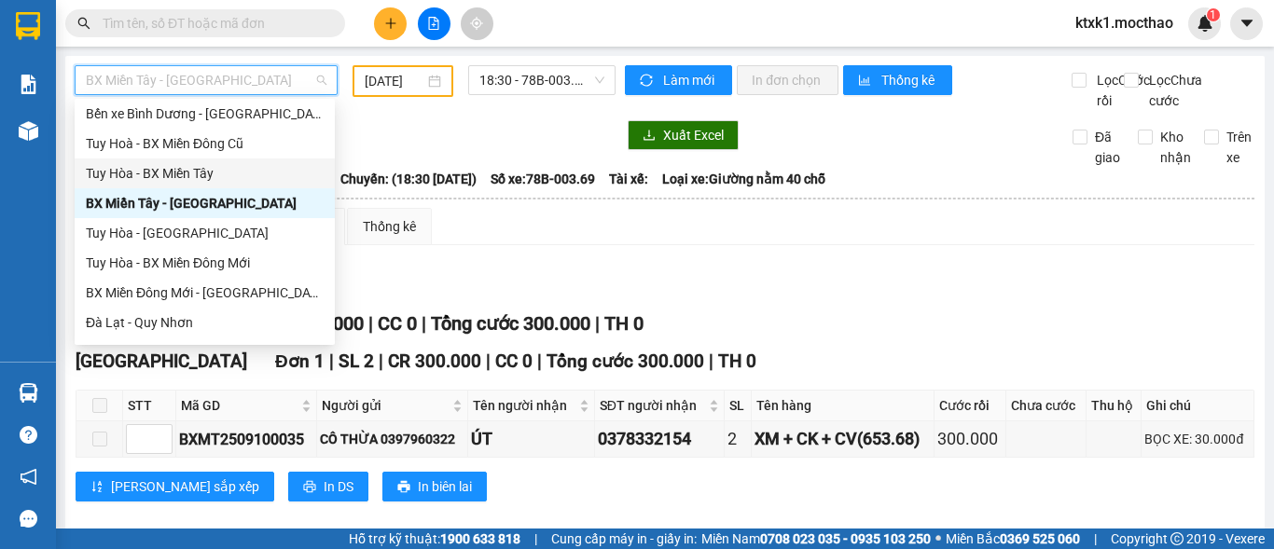
click at [186, 176] on div "Tuy Hòa - BX Miền Tây" at bounding box center [205, 173] width 238 height 21
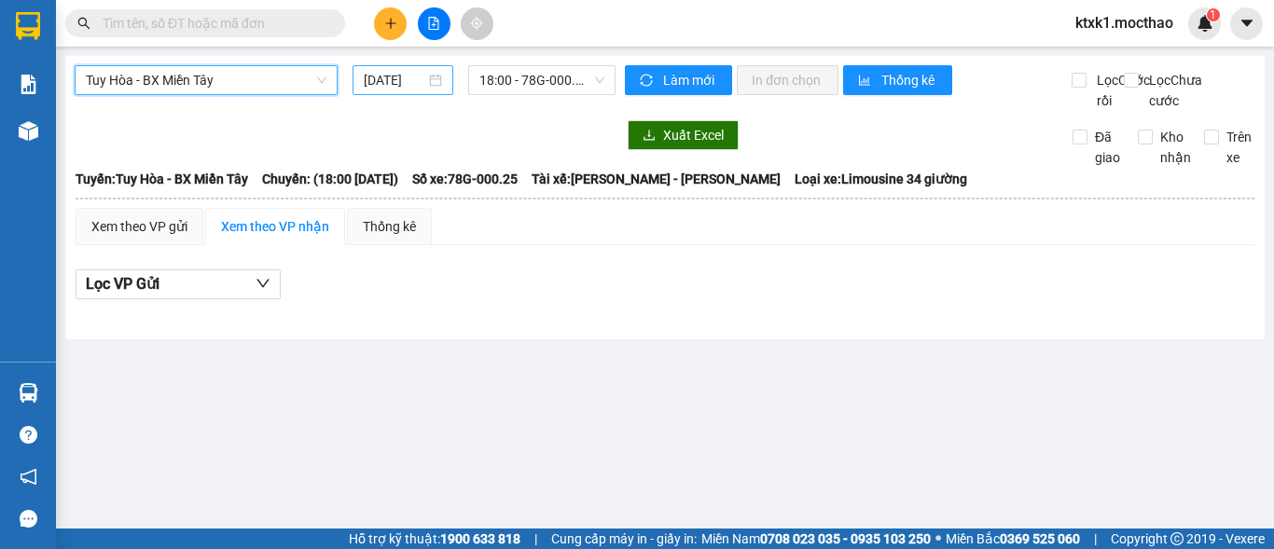
click at [390, 75] on input "[DATE]" at bounding box center [395, 80] width 62 height 21
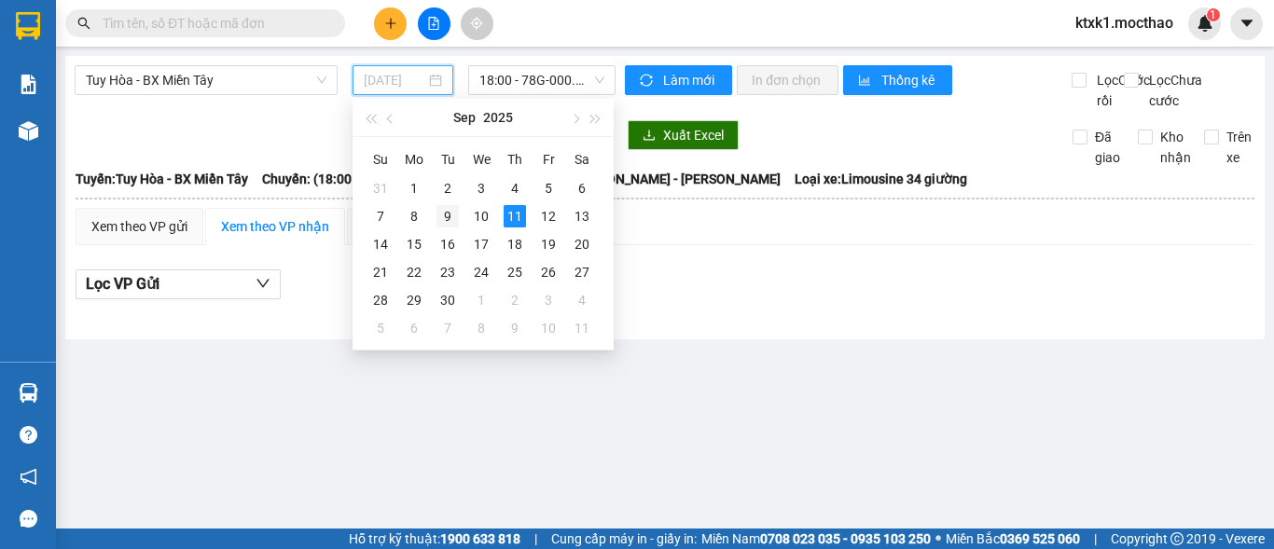
drag, startPoint x: 446, startPoint y: 219, endPoint x: 495, endPoint y: 100, distance: 129.2
click at [447, 219] on div "9" at bounding box center [447, 216] width 22 height 22
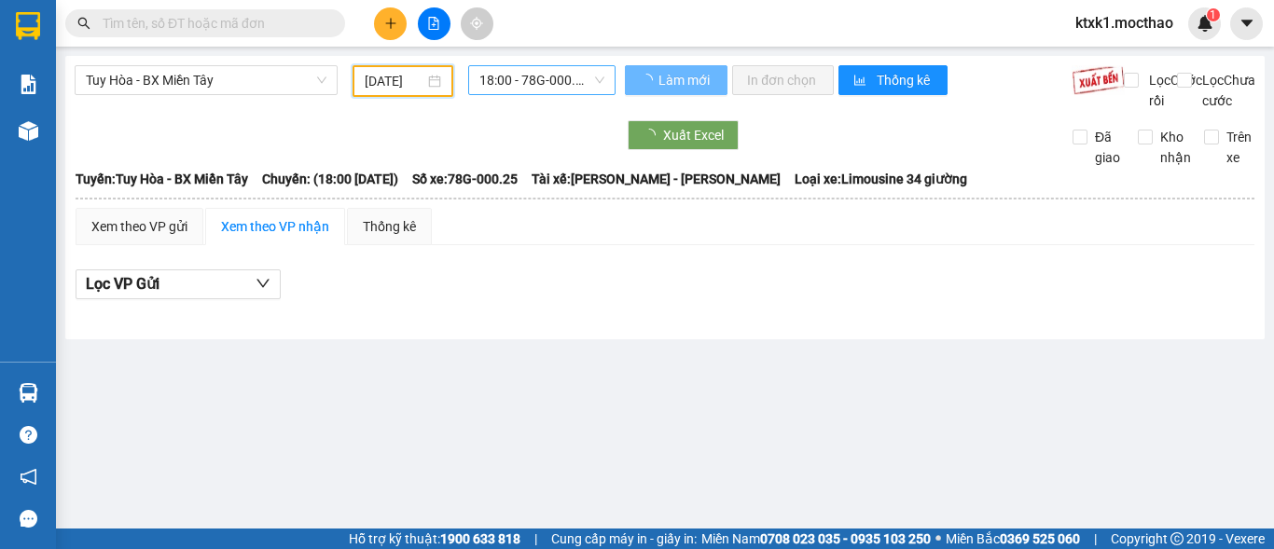
type input "[DATE]"
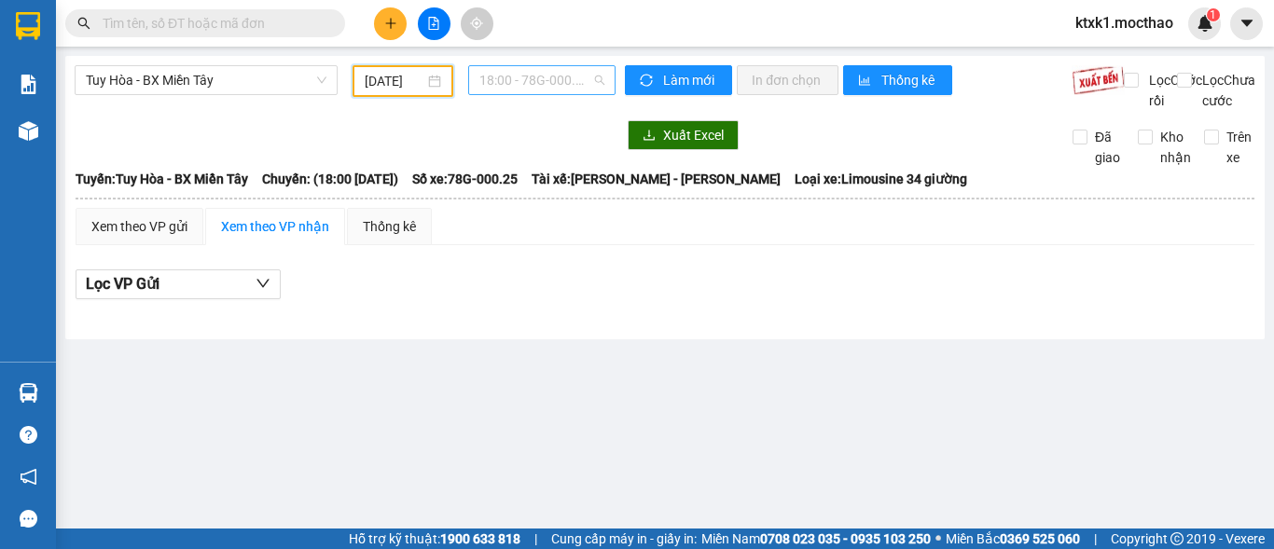
click at [515, 78] on span "18:00 - 78G-000.25" at bounding box center [541, 80] width 125 height 28
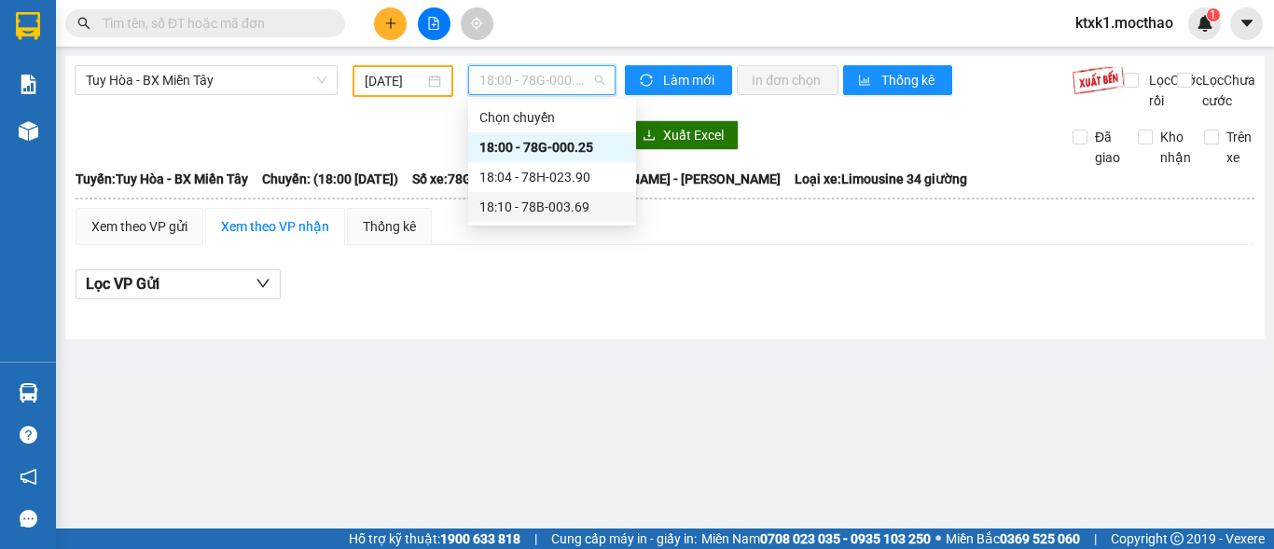
click at [573, 200] on div "18:10 - 78B-003.69" at bounding box center [551, 207] width 145 height 21
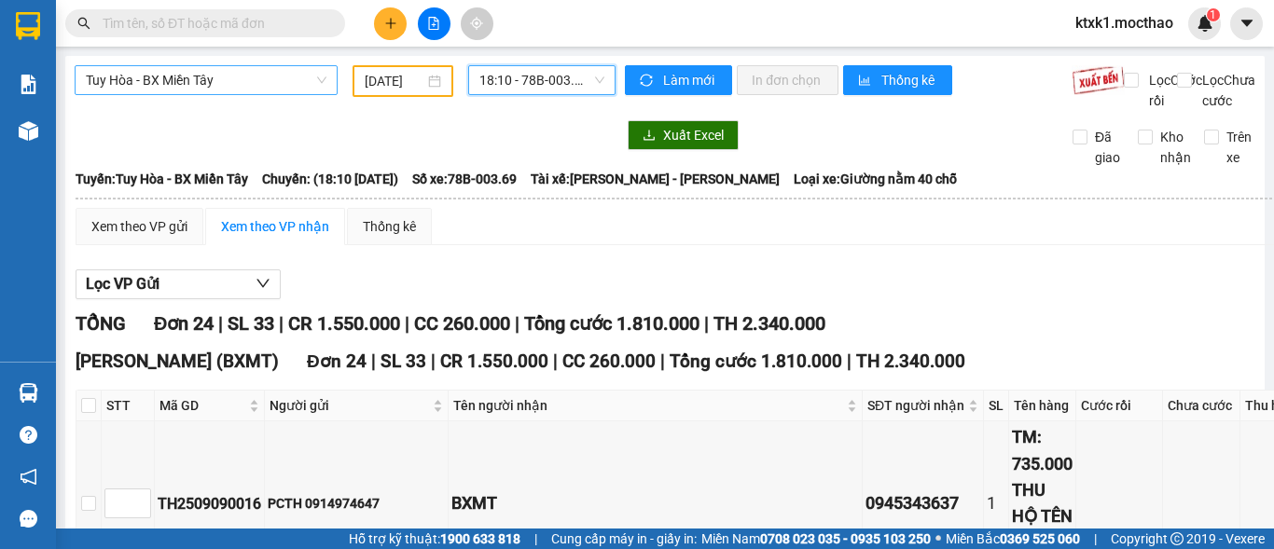
click at [215, 80] on span "Tuy Hòa - BX Miền Tây" at bounding box center [206, 80] width 241 height 28
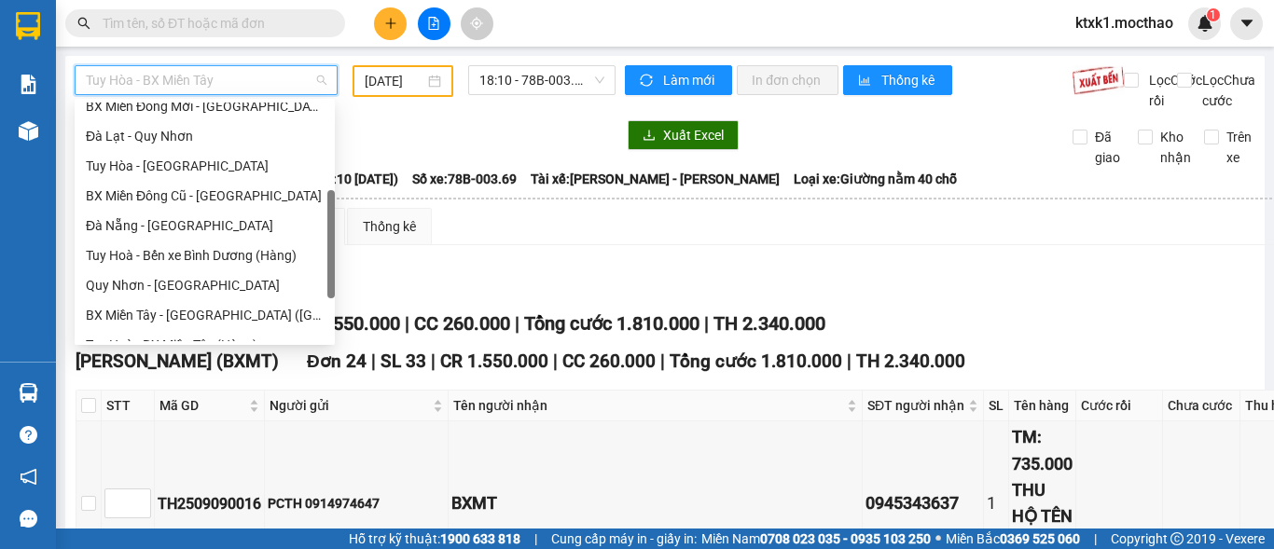
scroll to position [418, 0]
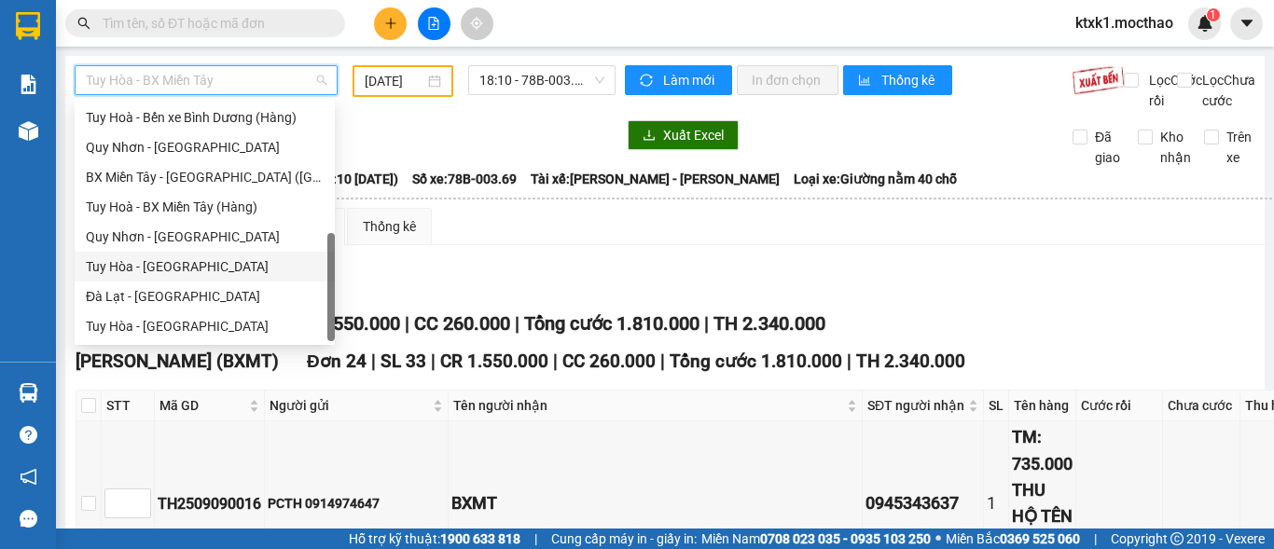
click at [168, 278] on div "Tuy Hòa - [GEOGRAPHIC_DATA]" at bounding box center [205, 267] width 260 height 30
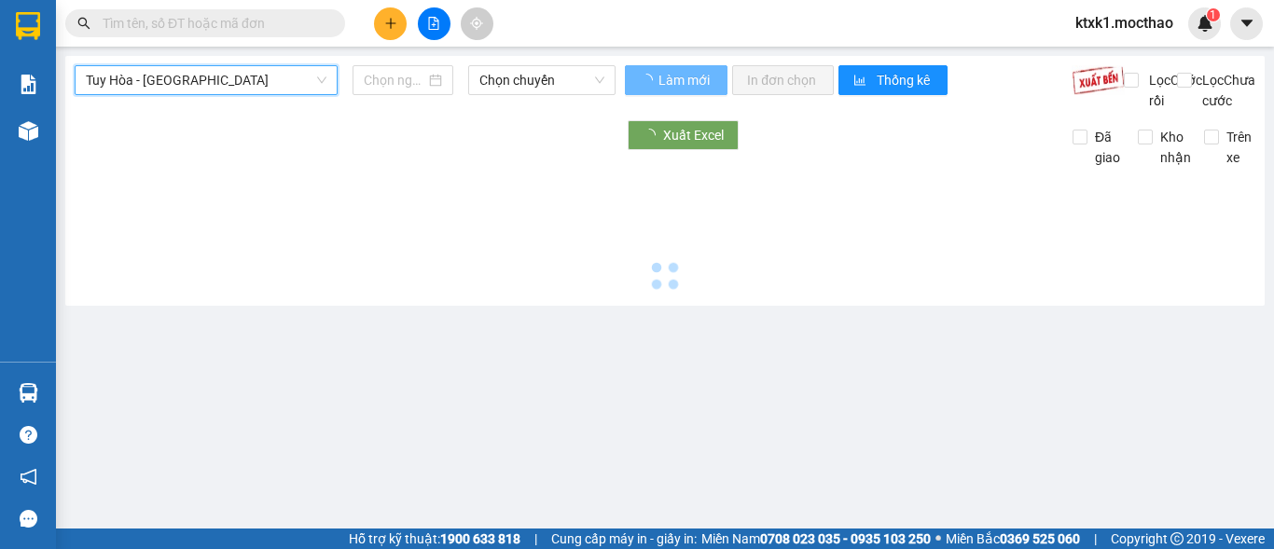
type input "[DATE]"
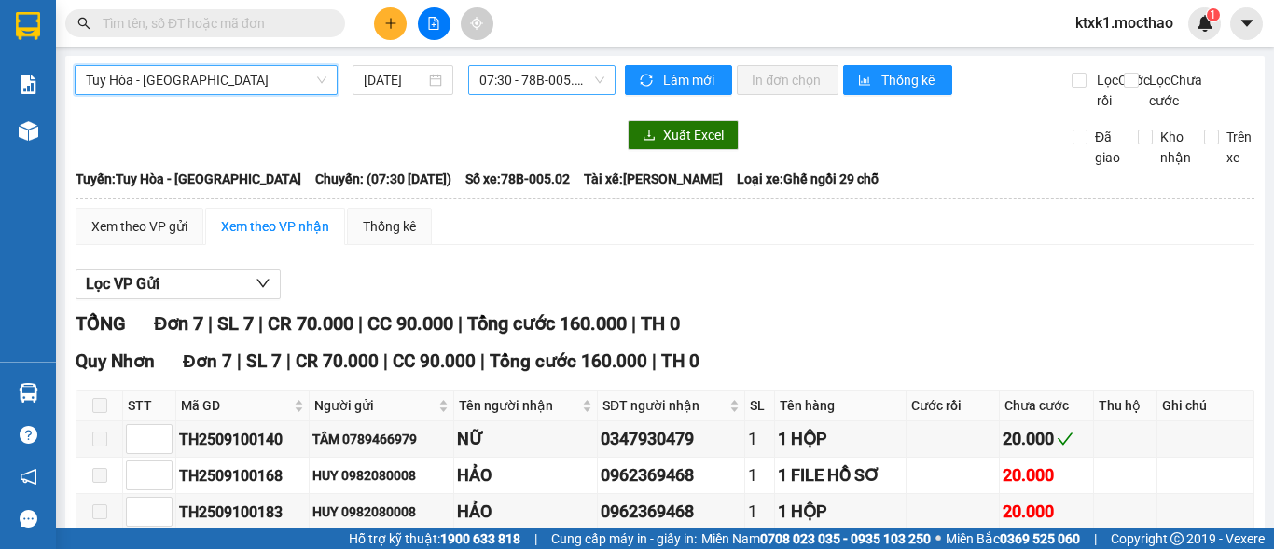
click at [518, 79] on span "07:30 - 78B-005.02" at bounding box center [541, 80] width 125 height 28
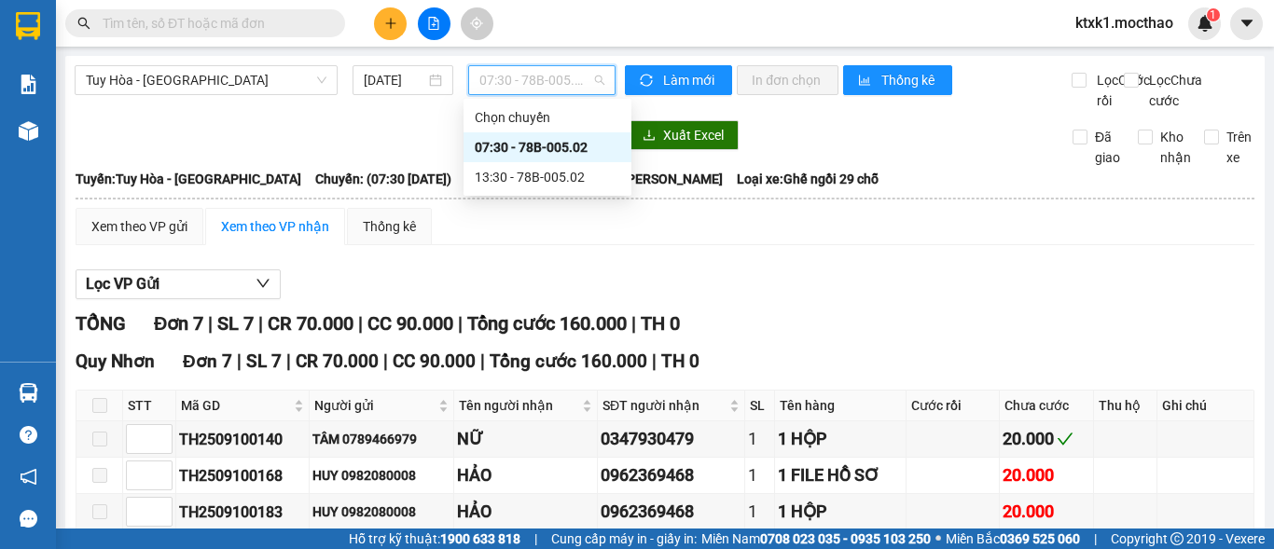
click at [571, 157] on div "07:30 - 78B-005.02" at bounding box center [547, 147] width 145 height 21
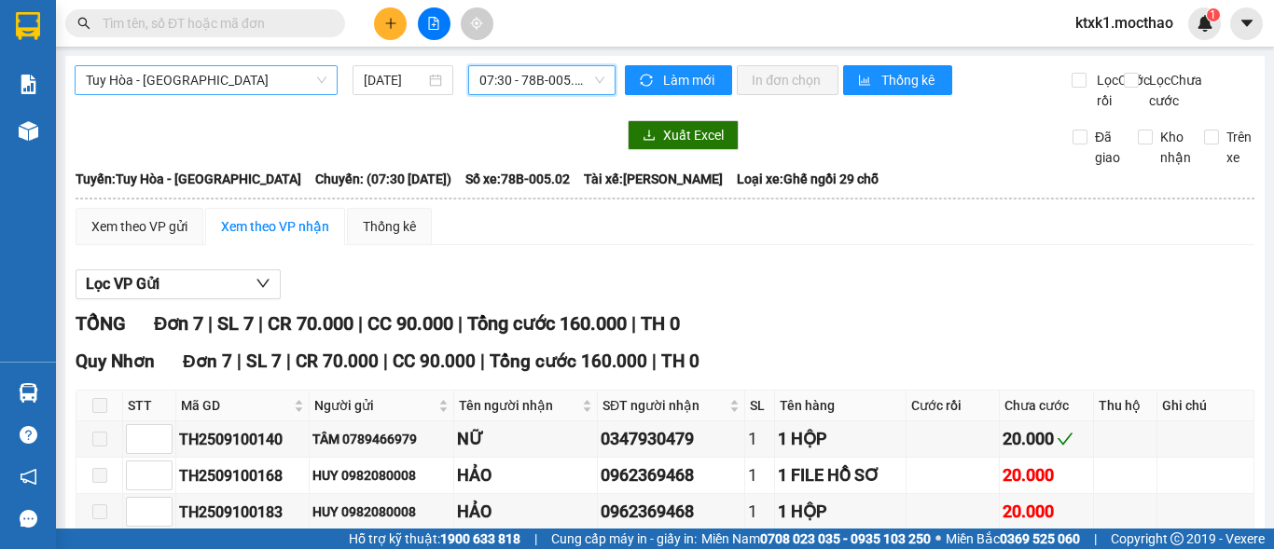
click at [214, 78] on span "Tuy Hòa - [GEOGRAPHIC_DATA]" at bounding box center [206, 80] width 241 height 28
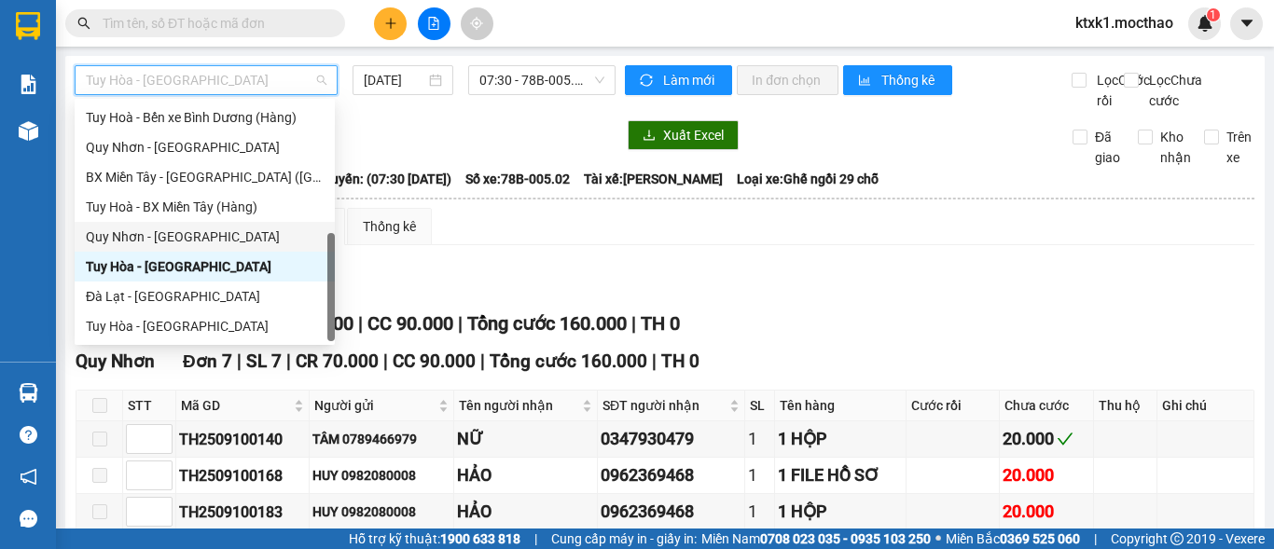
click at [200, 243] on div "Quy Nhơn - [GEOGRAPHIC_DATA]" at bounding box center [205, 237] width 238 height 21
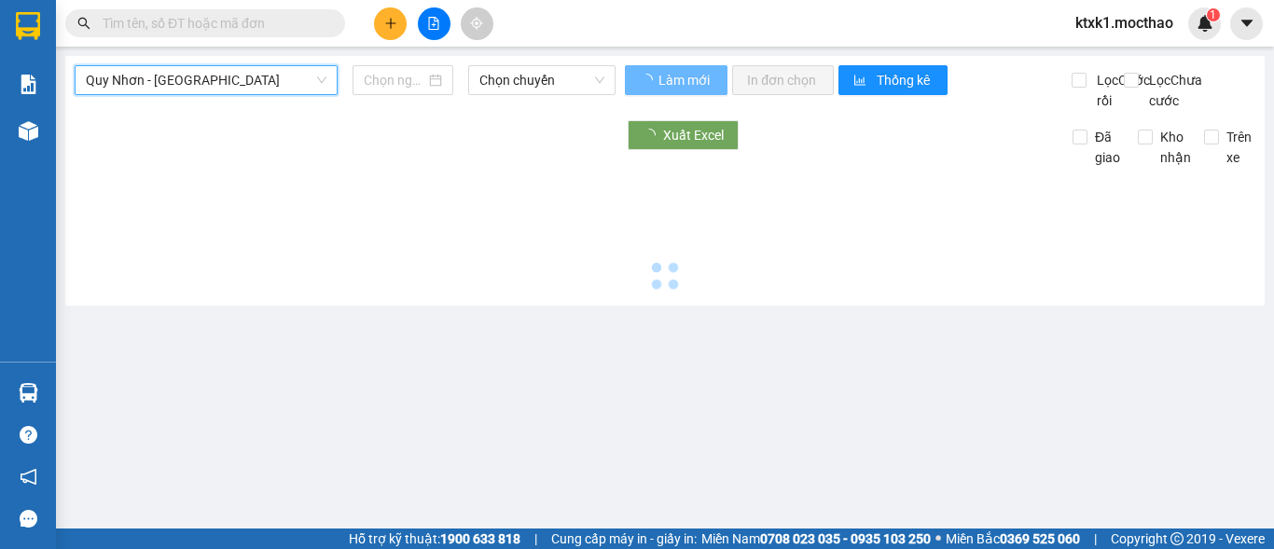
type input "[DATE]"
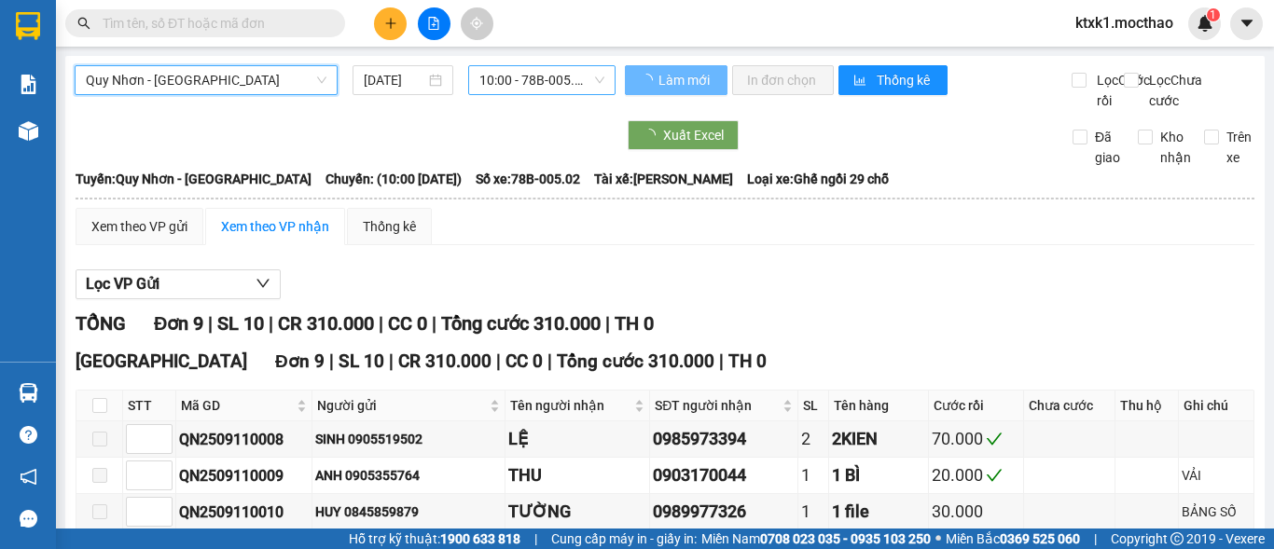
click at [525, 79] on span "10:00 - 78B-005.02" at bounding box center [541, 80] width 125 height 28
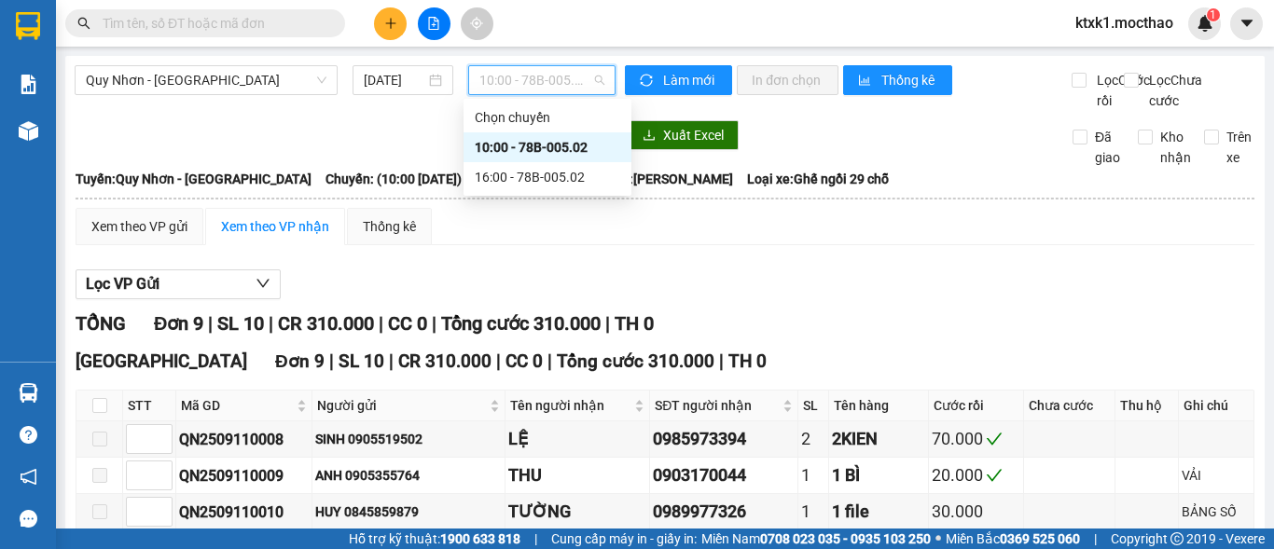
click at [566, 149] on div "10:00 - 78B-005.02" at bounding box center [547, 147] width 145 height 21
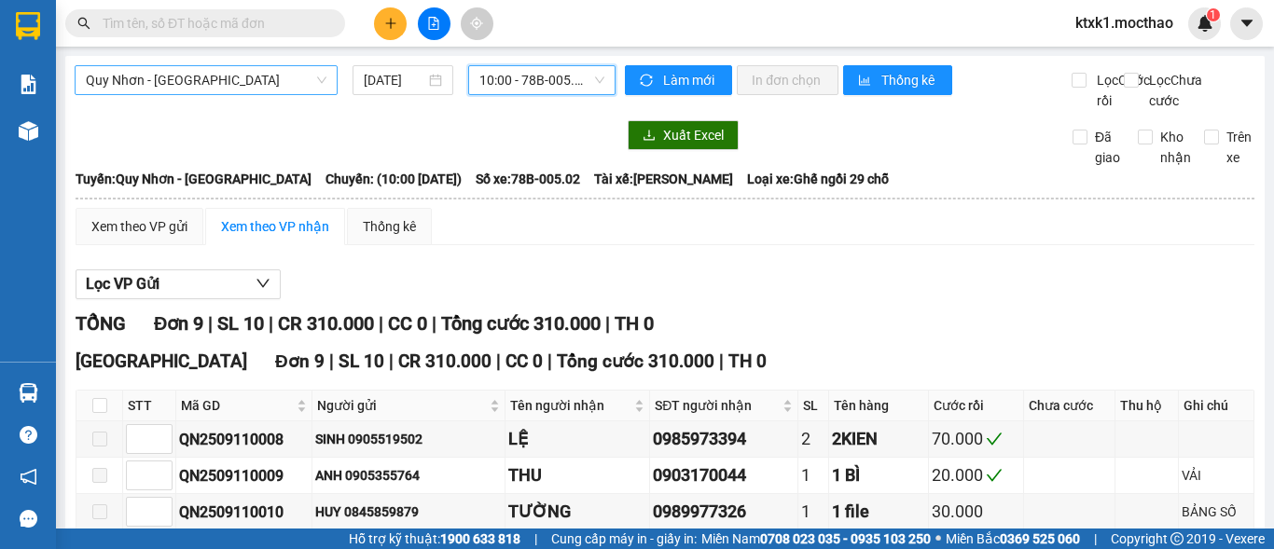
click at [258, 88] on span "Quy Nhơn - [GEOGRAPHIC_DATA]" at bounding box center [206, 80] width 241 height 28
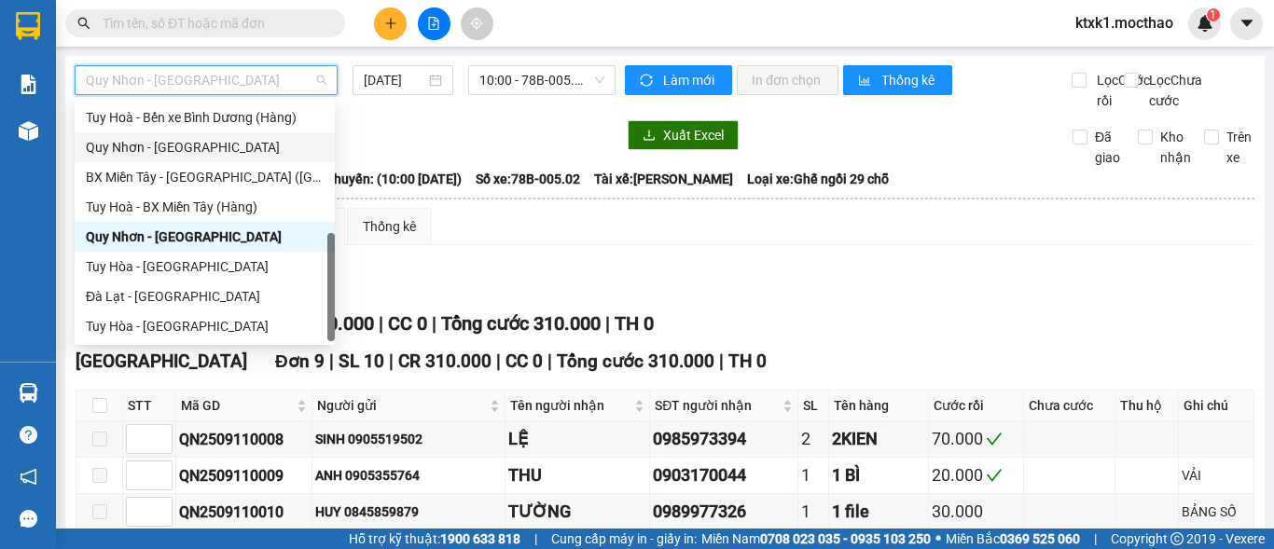
click at [173, 151] on div "Quy Nhơn - [GEOGRAPHIC_DATA]" at bounding box center [205, 147] width 238 height 21
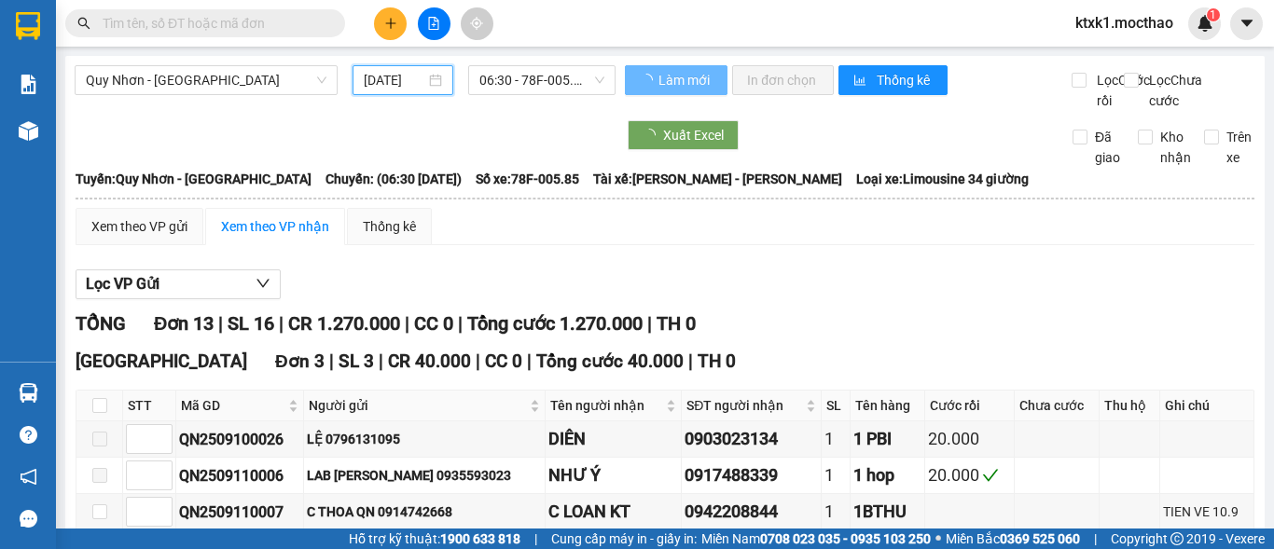
click at [395, 78] on input "[DATE]" at bounding box center [395, 80] width 62 height 21
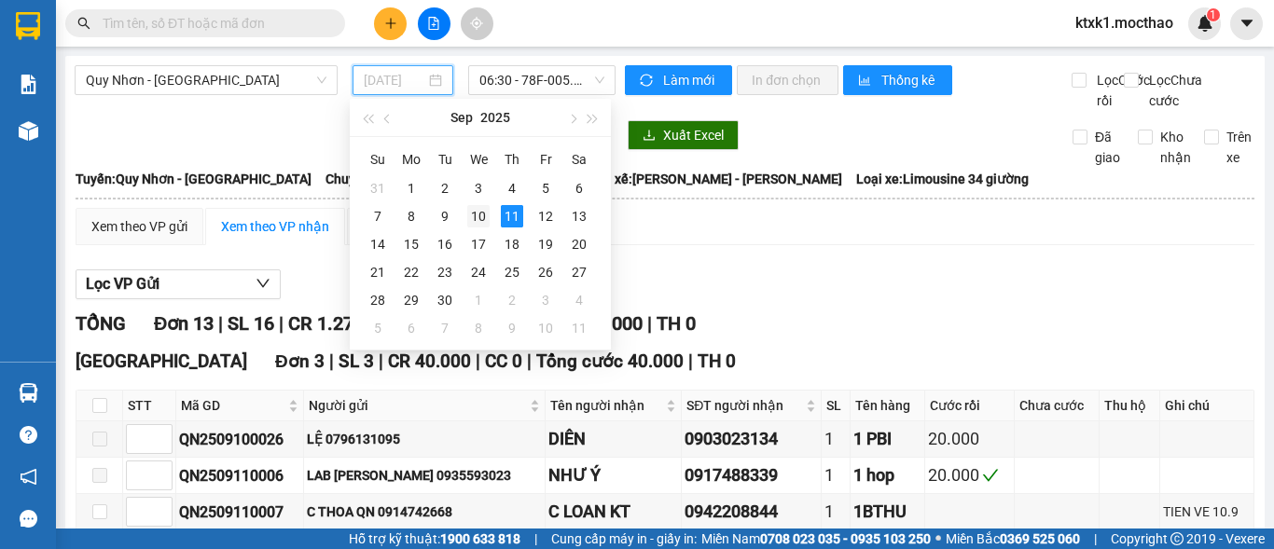
click at [482, 217] on div "10" at bounding box center [478, 216] width 22 height 22
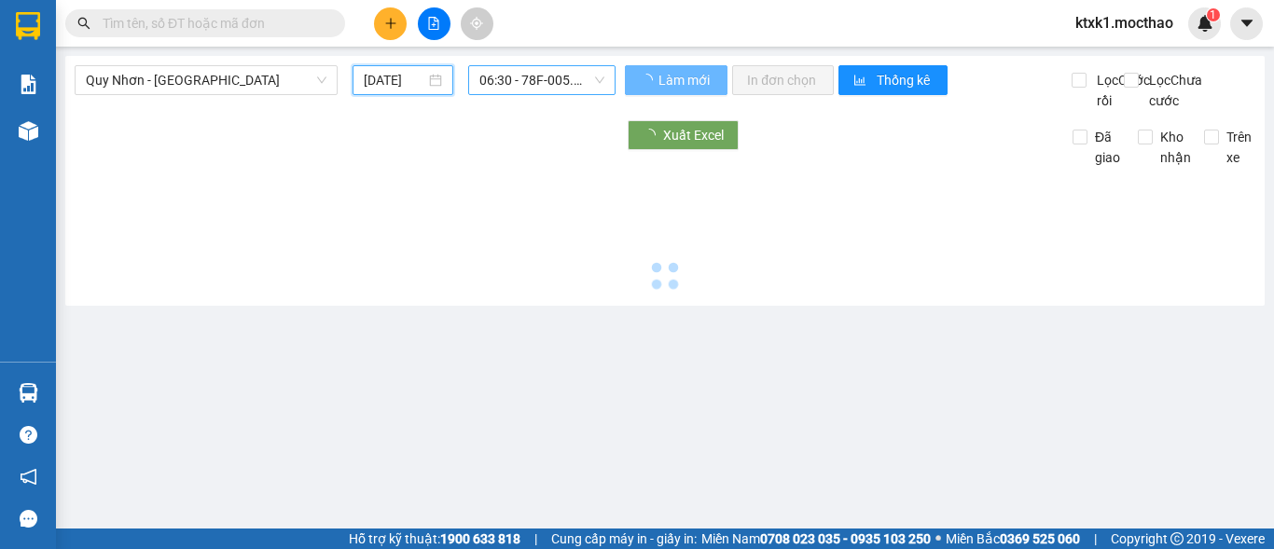
click at [519, 81] on span "06:30 - 78F-005.85" at bounding box center [541, 80] width 125 height 28
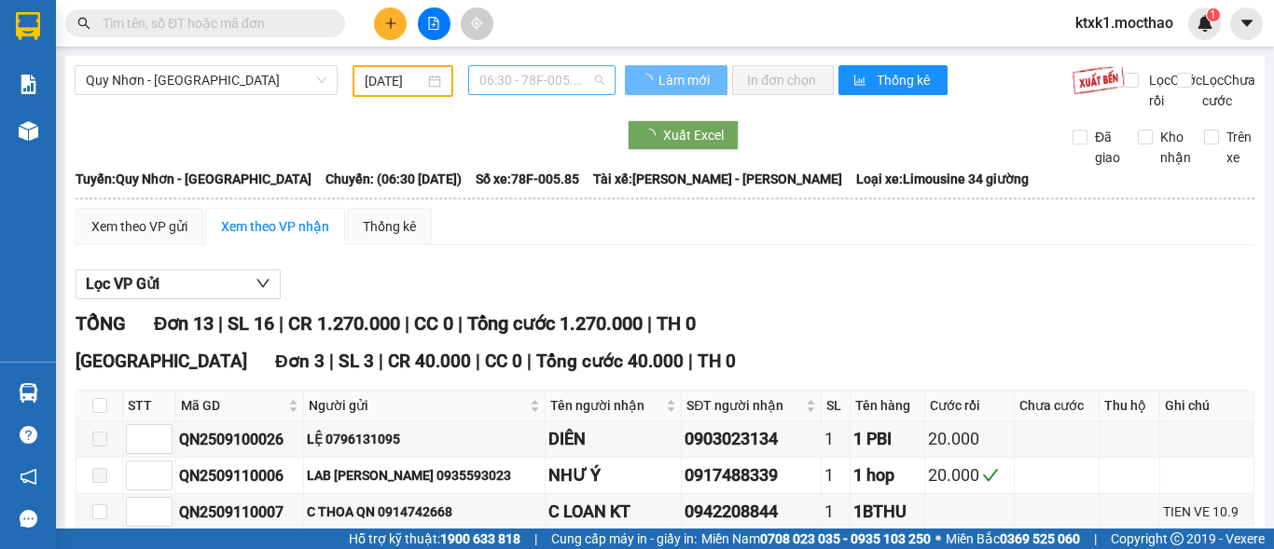
type input "[DATE]"
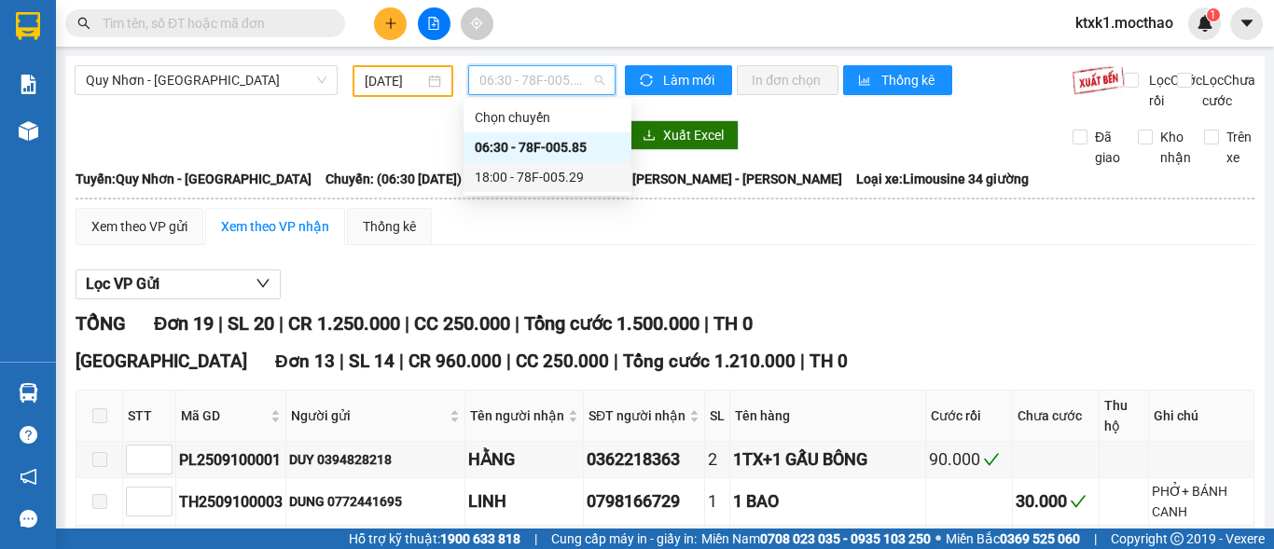
click at [547, 178] on div "18:00 - 78F-005.29" at bounding box center [547, 177] width 145 height 21
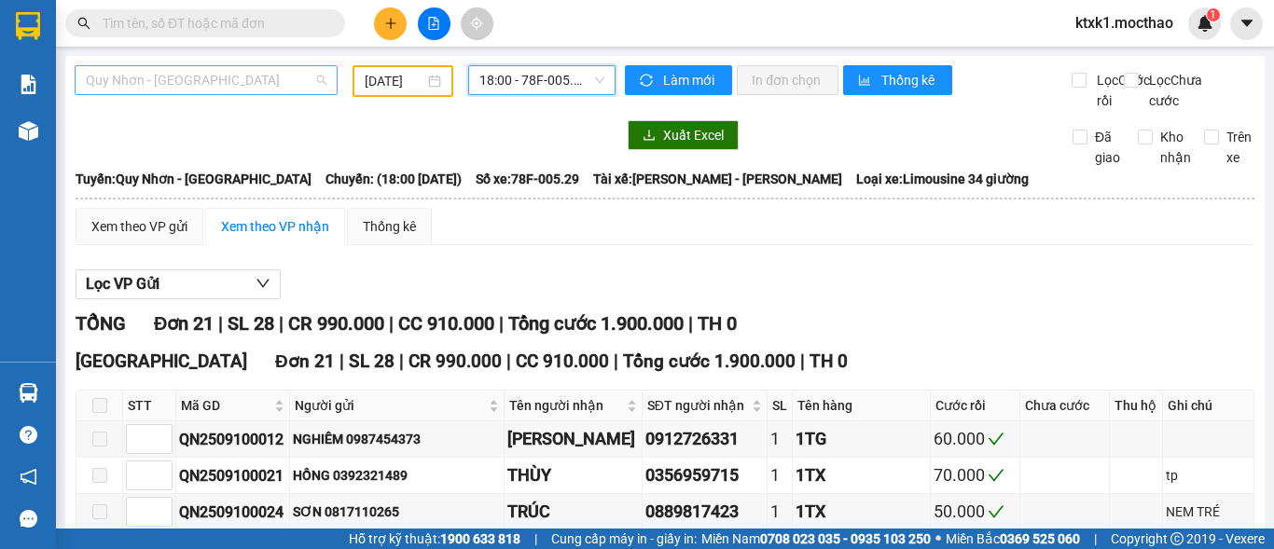
click at [203, 75] on span "Quy Nhơn - [GEOGRAPHIC_DATA]" at bounding box center [206, 80] width 241 height 28
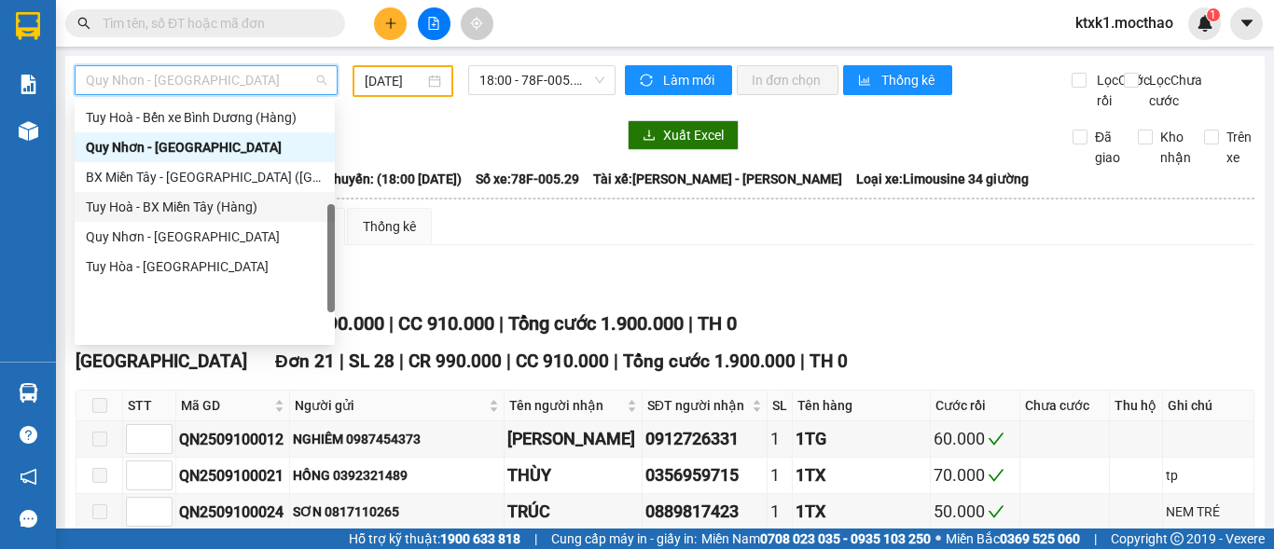
scroll to position [138, 0]
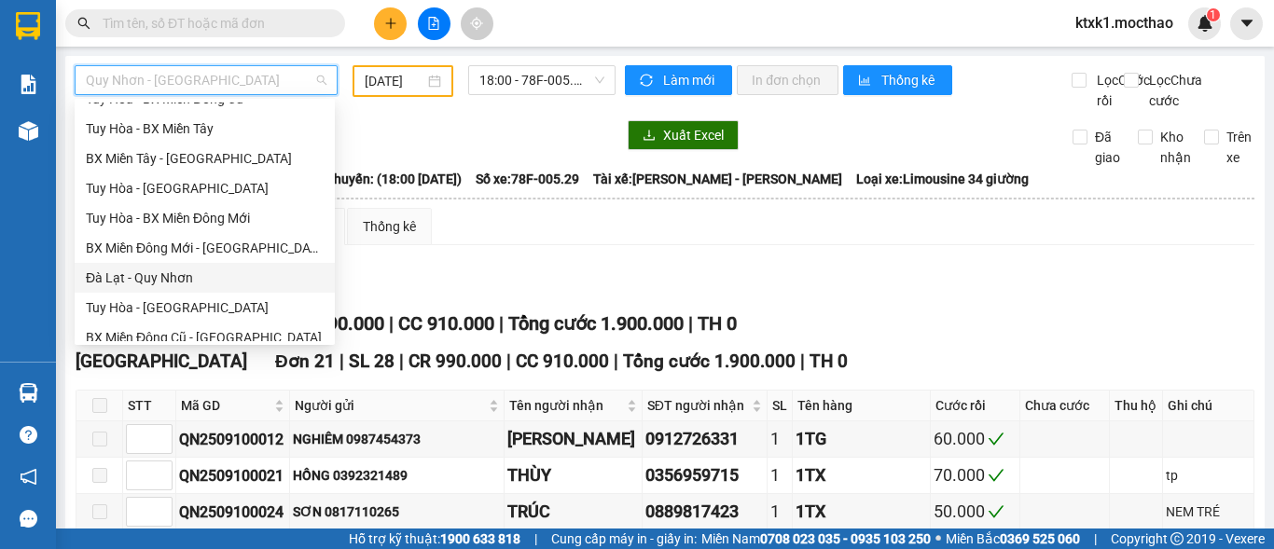
click at [173, 283] on div "Đà Lạt - Quy Nhơn" at bounding box center [205, 278] width 238 height 21
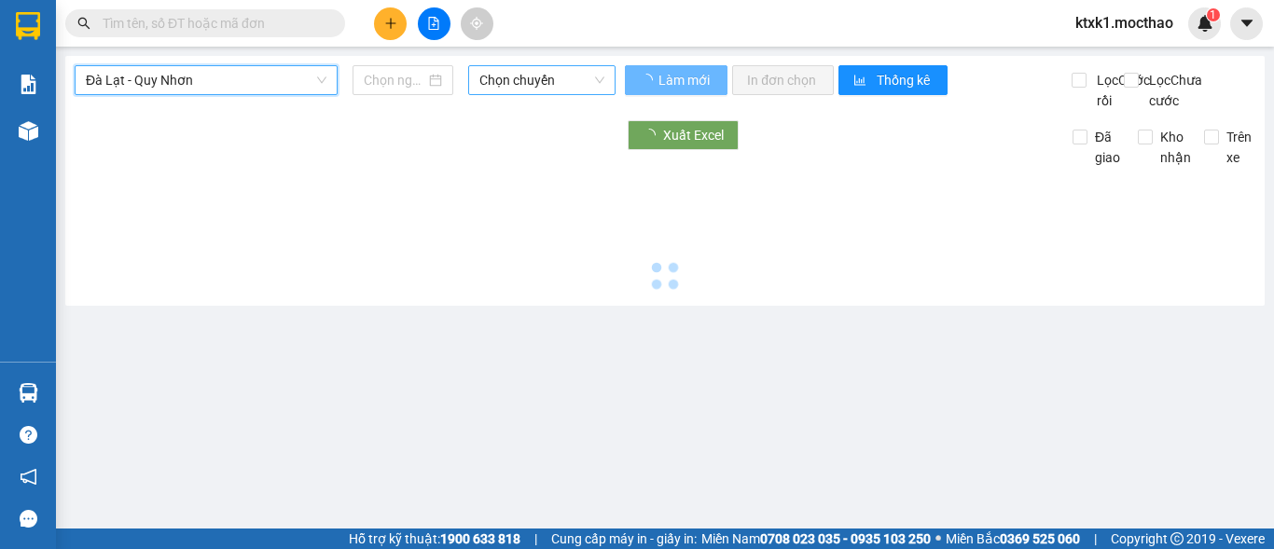
type input "[DATE]"
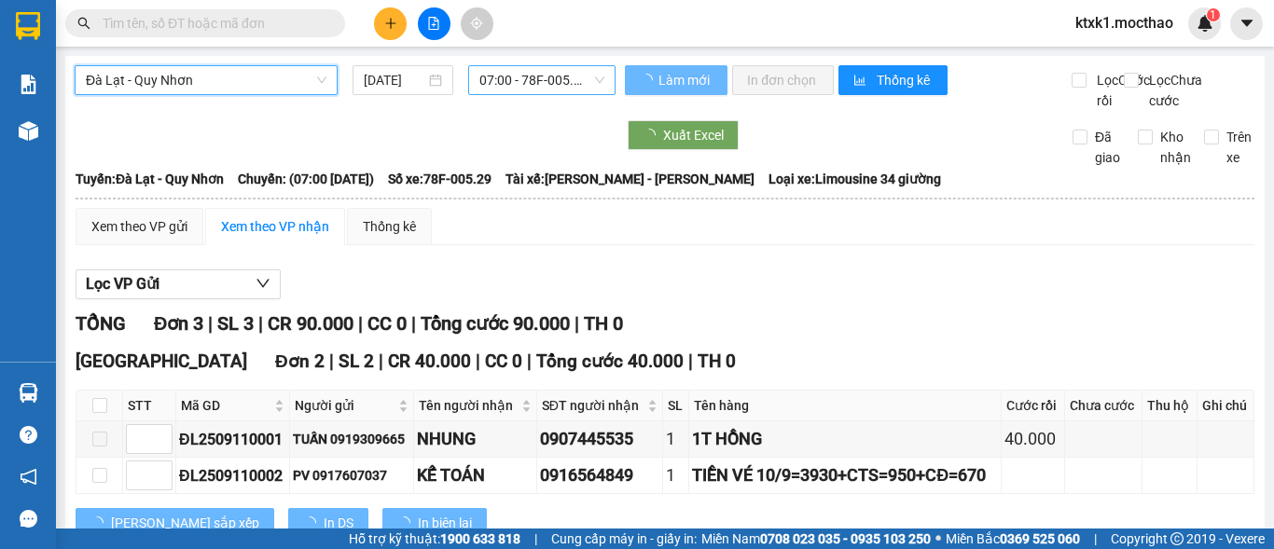
click at [520, 85] on span "07:00 - 78F-005.29" at bounding box center [541, 80] width 125 height 28
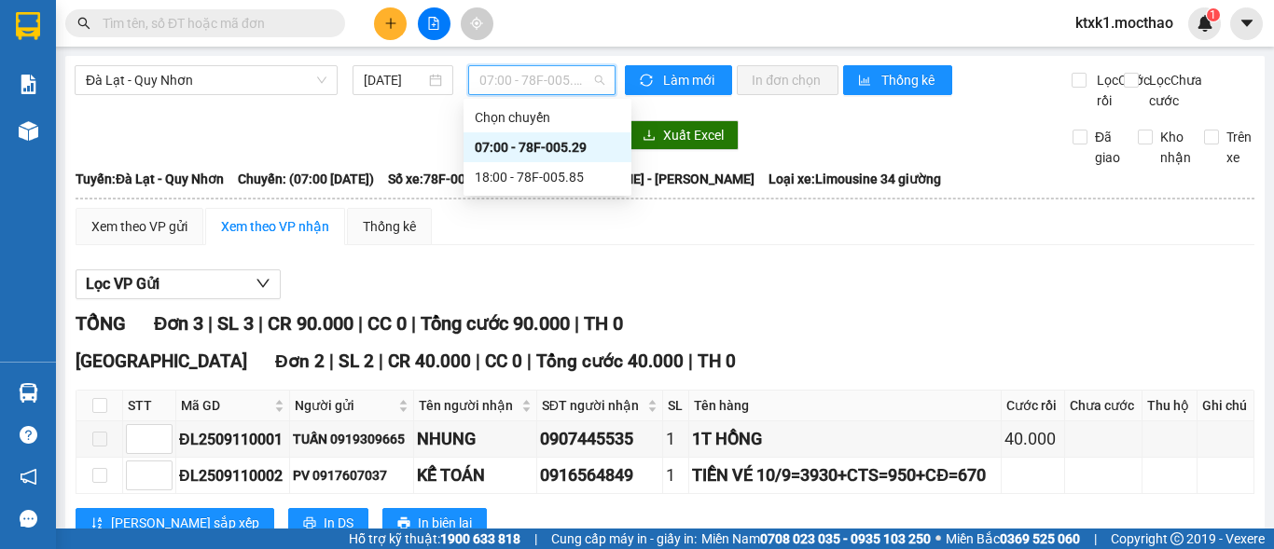
click at [536, 145] on div "07:00 - 78F-005.29" at bounding box center [547, 147] width 145 height 21
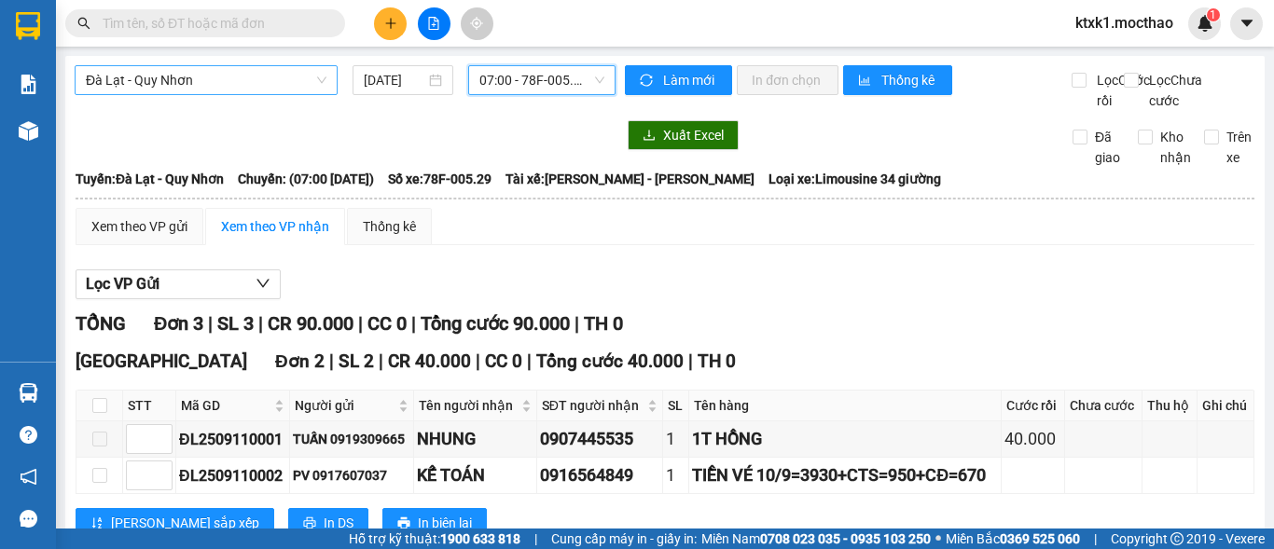
click at [217, 82] on span "Đà Lạt - Quy Nhơn" at bounding box center [206, 80] width 241 height 28
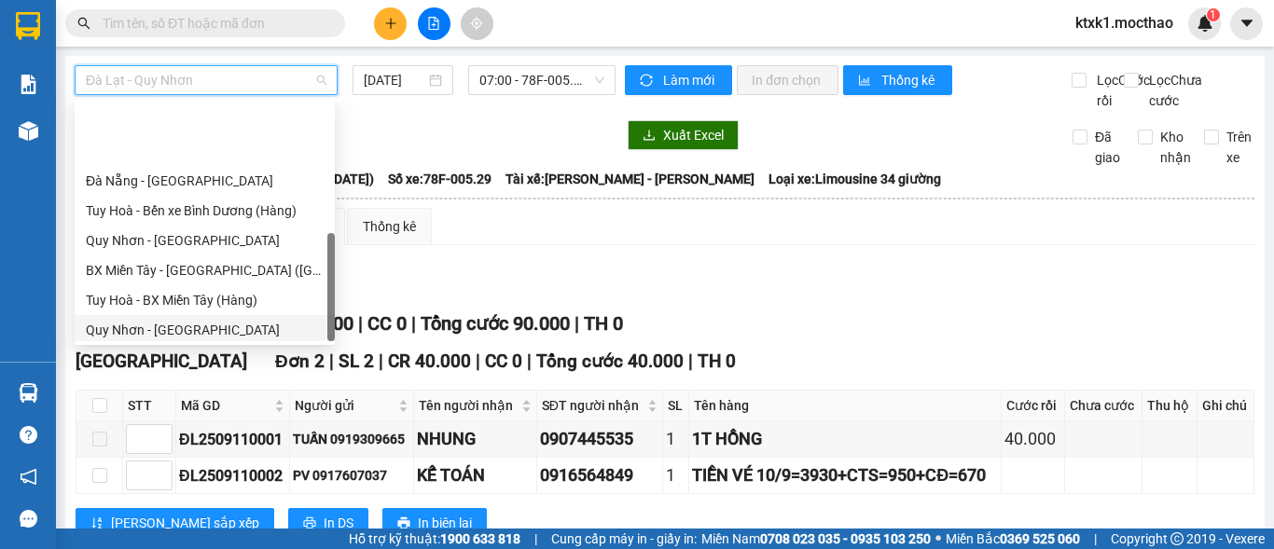
scroll to position [418, 0]
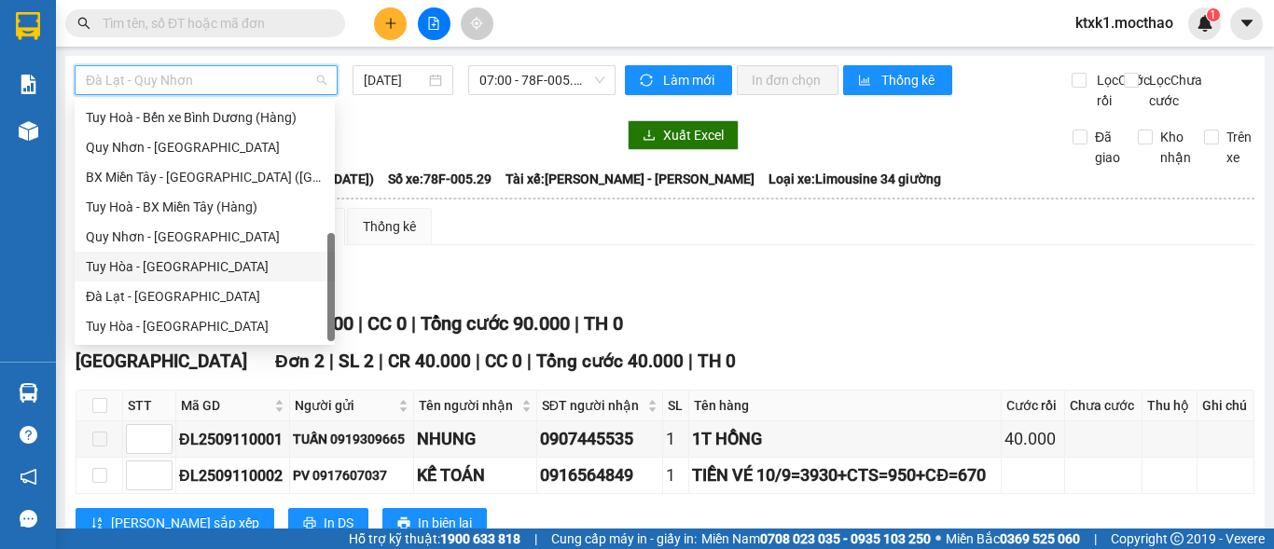
click at [179, 268] on div "Tuy Hòa - [GEOGRAPHIC_DATA]" at bounding box center [205, 266] width 238 height 21
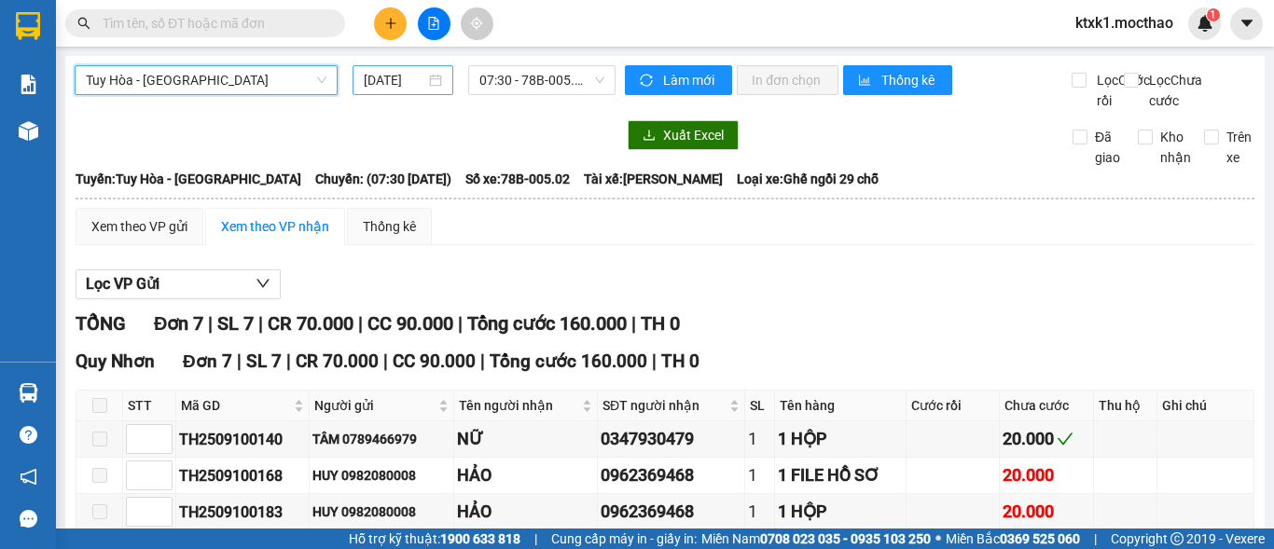
click at [401, 77] on input "[DATE]" at bounding box center [395, 80] width 62 height 21
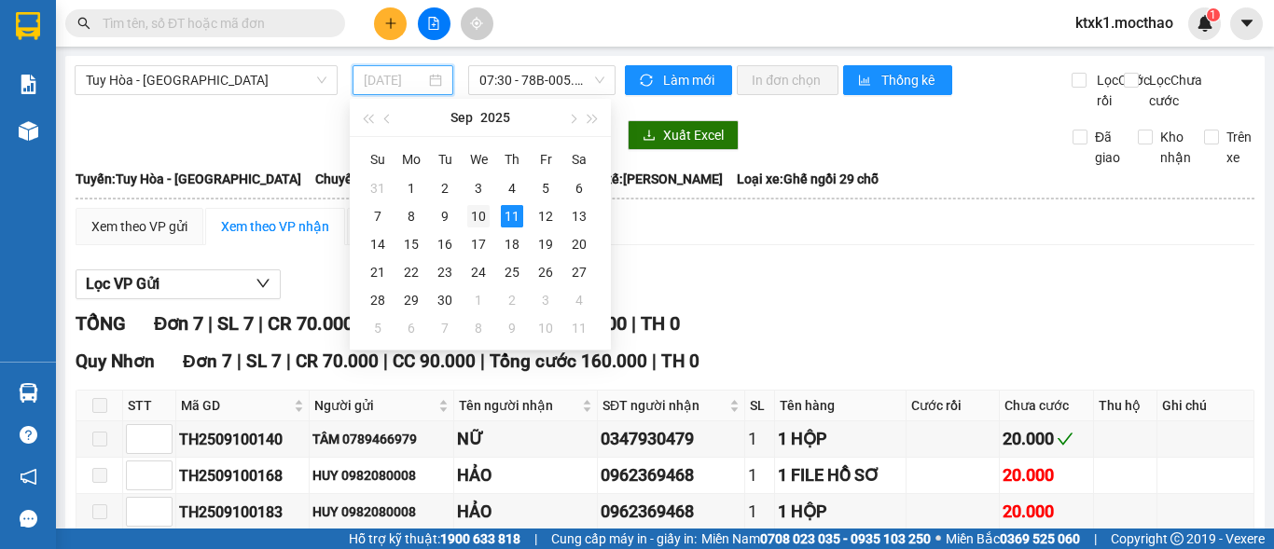
click at [479, 214] on div "10" at bounding box center [478, 216] width 22 height 22
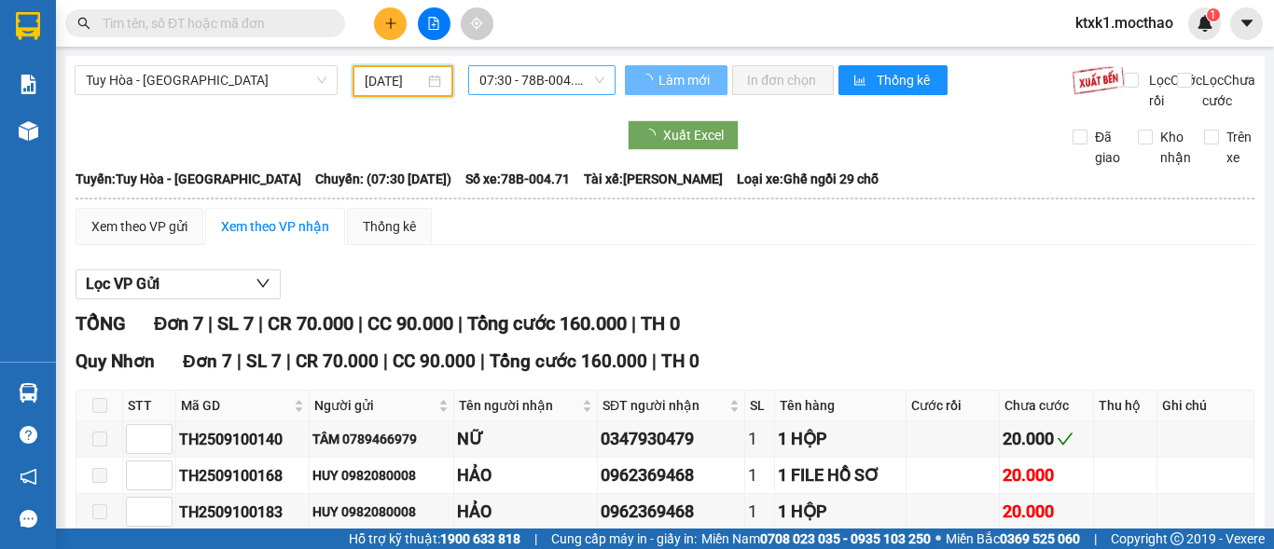
type input "[DATE]"
click at [498, 73] on span "07:30 - 78B-004.71" at bounding box center [541, 80] width 125 height 28
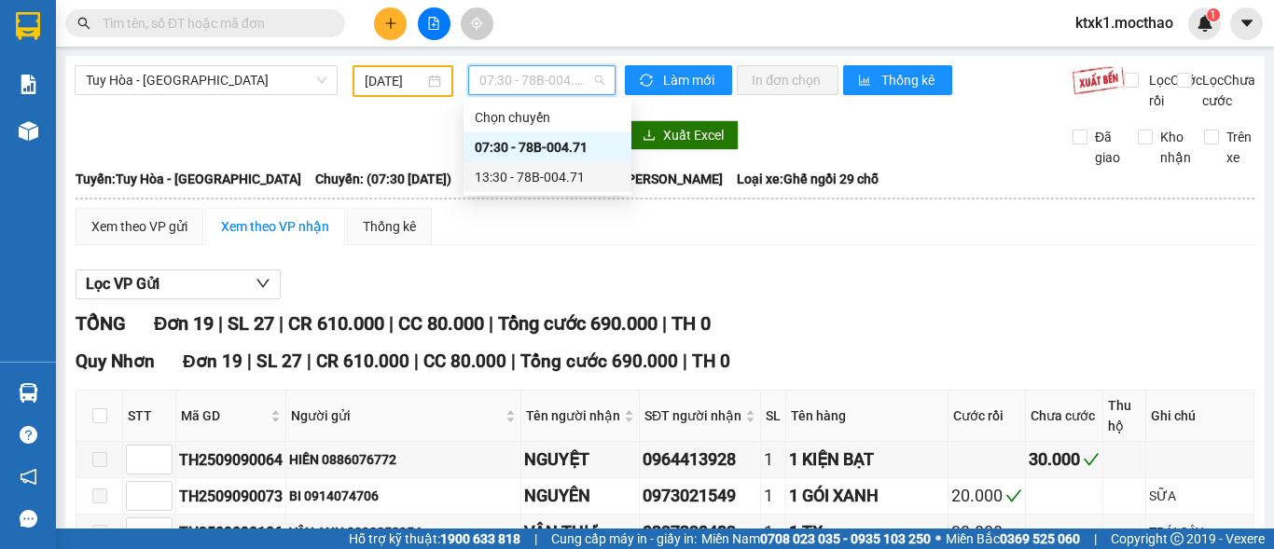
click at [560, 174] on div "13:30 - 78B-004.71" at bounding box center [547, 177] width 145 height 21
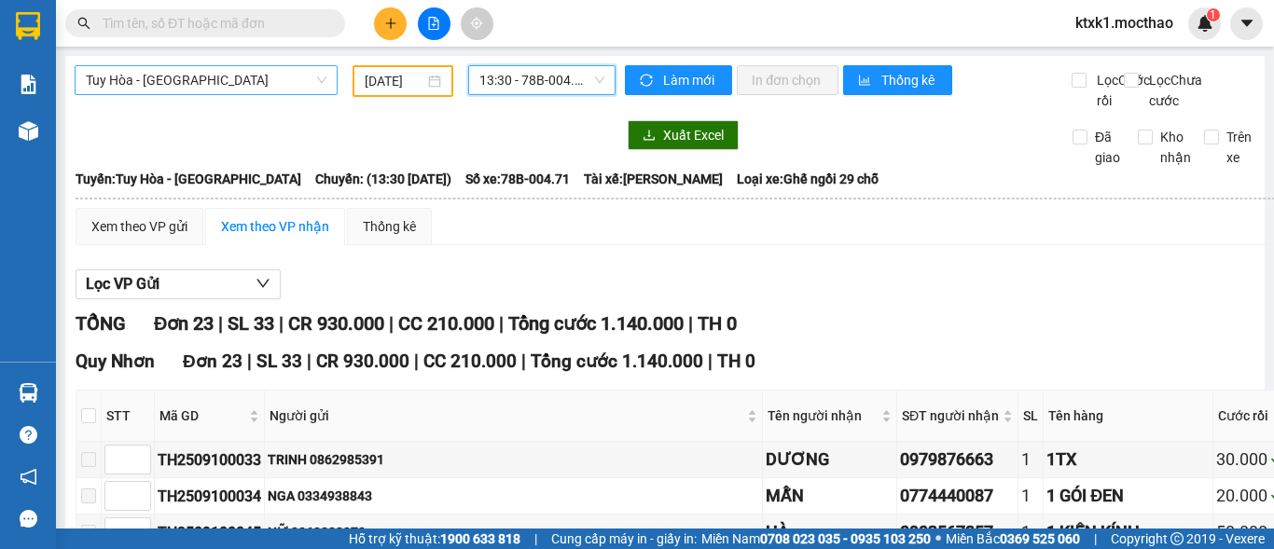
click at [211, 70] on span "Tuy Hòa - [GEOGRAPHIC_DATA]" at bounding box center [206, 80] width 241 height 28
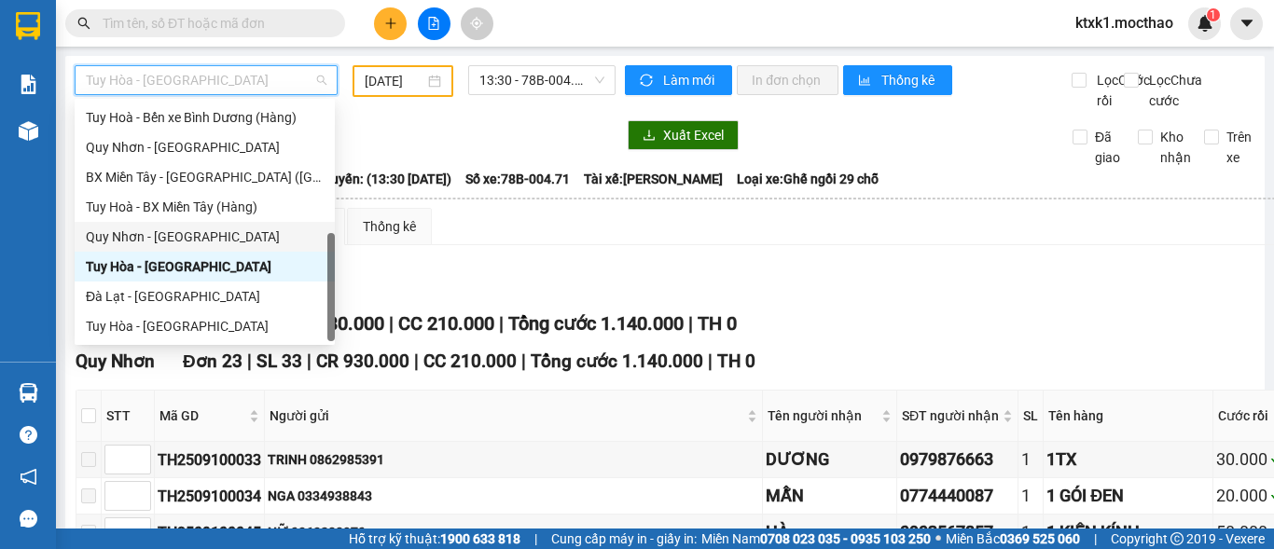
click at [188, 237] on div "Quy Nhơn - [GEOGRAPHIC_DATA]" at bounding box center [205, 237] width 238 height 21
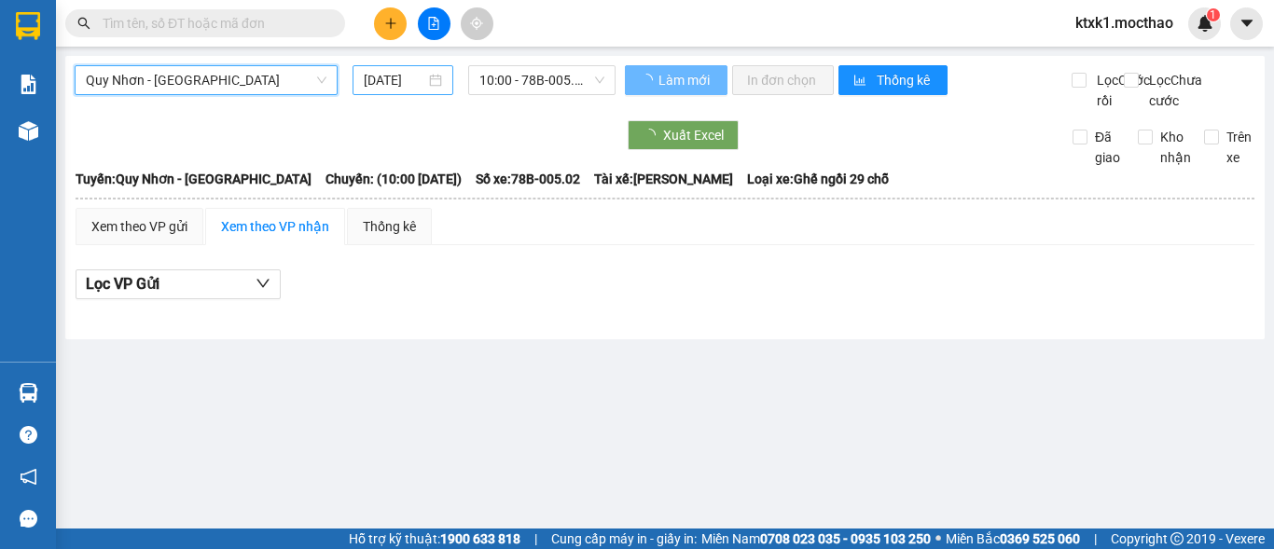
click at [407, 82] on input "[DATE]" at bounding box center [395, 80] width 62 height 21
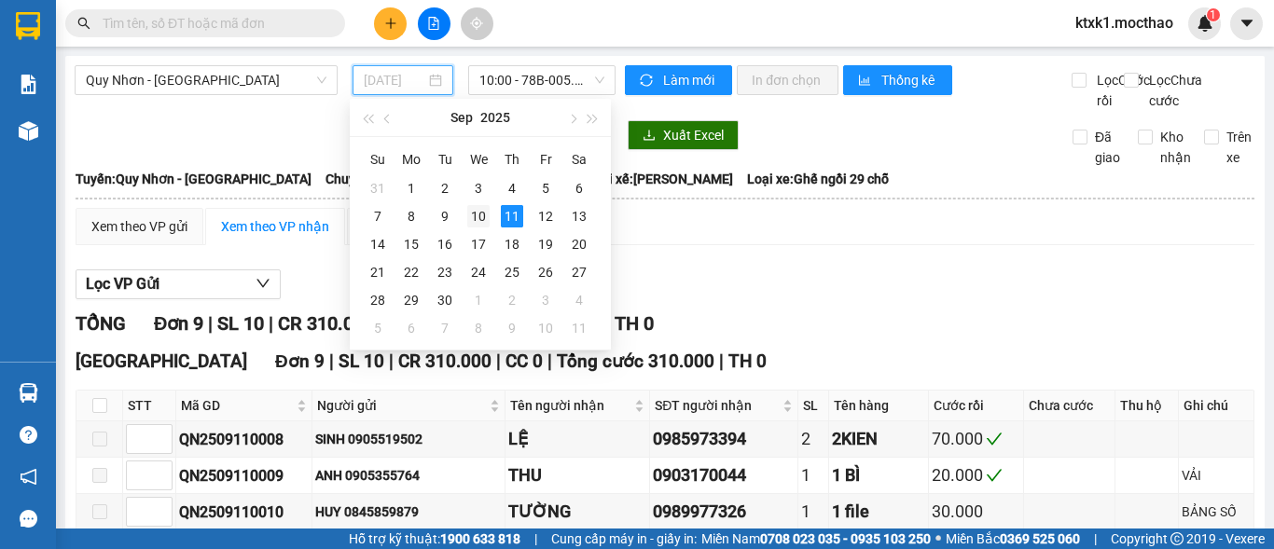
click at [482, 219] on div "10" at bounding box center [478, 216] width 22 height 22
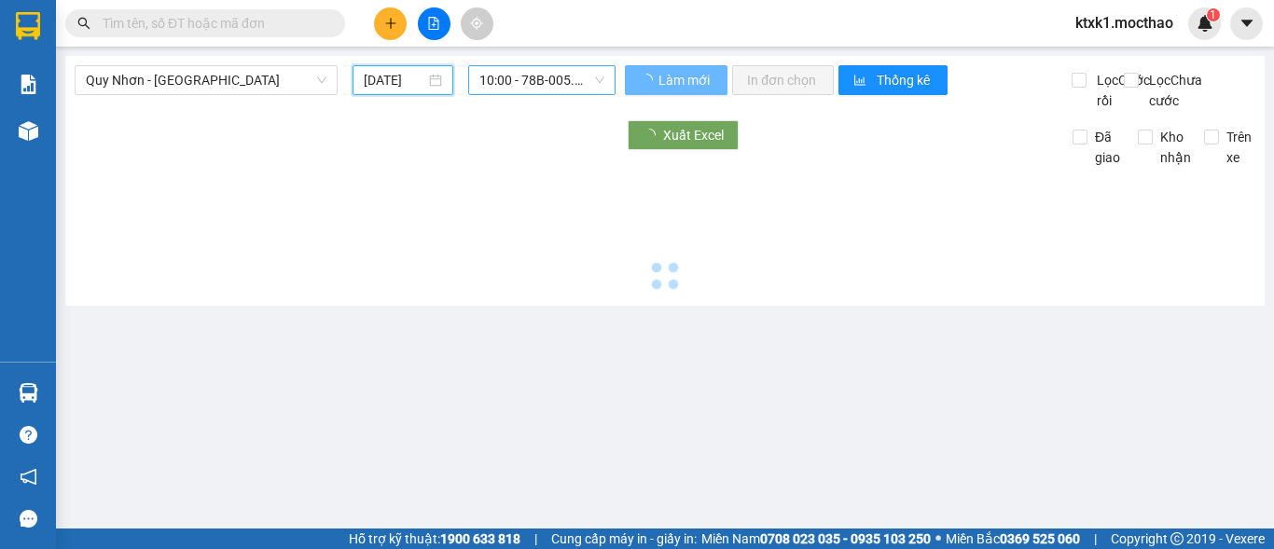
type input "[DATE]"
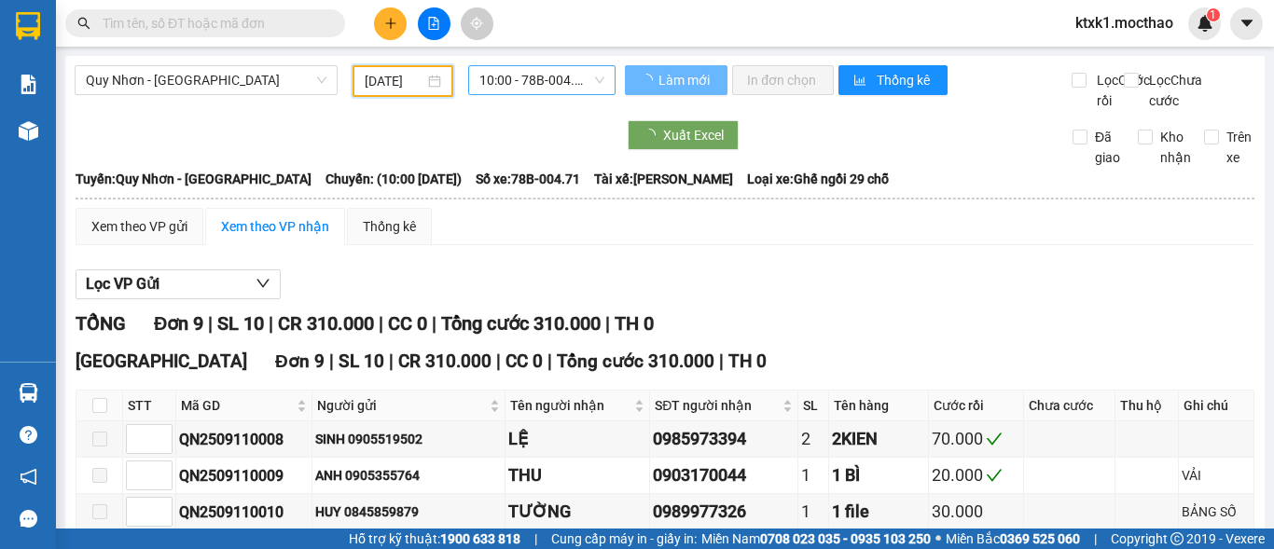
click at [515, 75] on span "10:00 - 78B-004.71" at bounding box center [541, 80] width 125 height 28
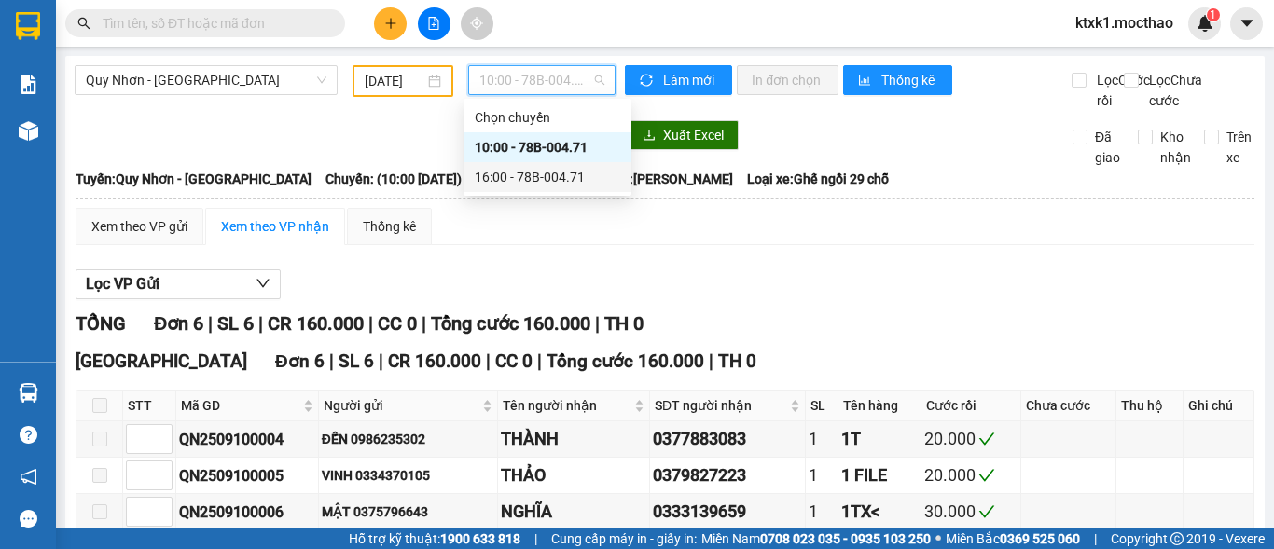
click at [548, 178] on div "16:00 - 78B-004.71" at bounding box center [547, 177] width 145 height 21
